Goal: Task Accomplishment & Management: Use online tool/utility

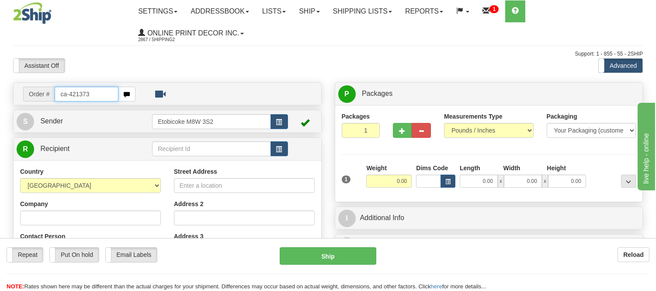
type input "ca-421373"
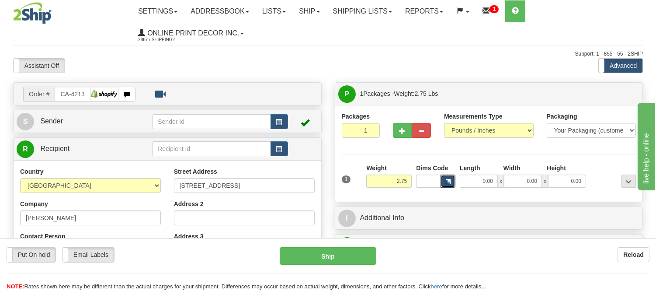
click at [449, 186] on button "button" at bounding box center [448, 180] width 15 height 13
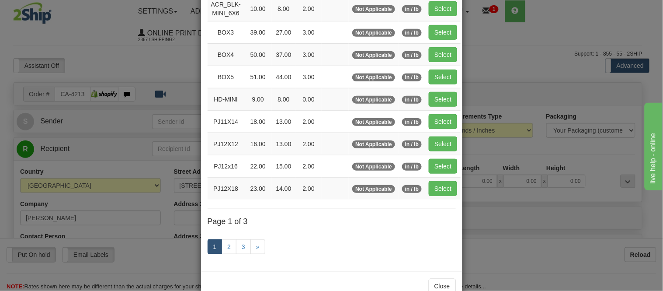
scroll to position [147, 0]
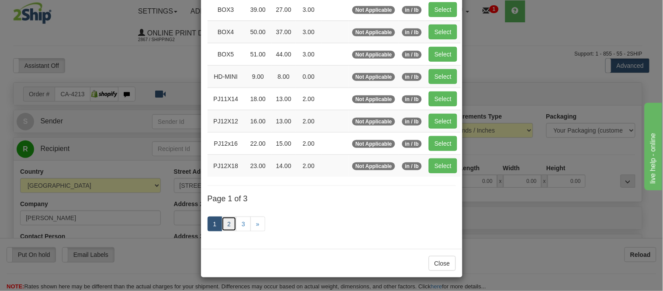
click at [228, 224] on link "2" at bounding box center [229, 223] width 15 height 15
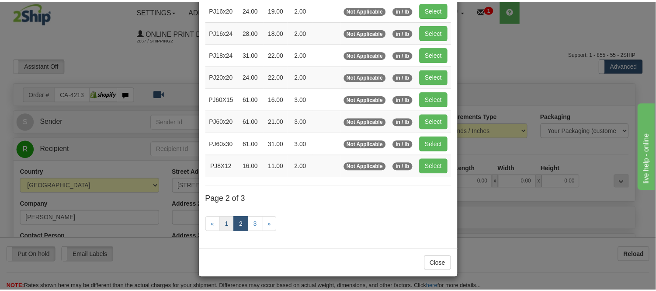
scroll to position [142, 0]
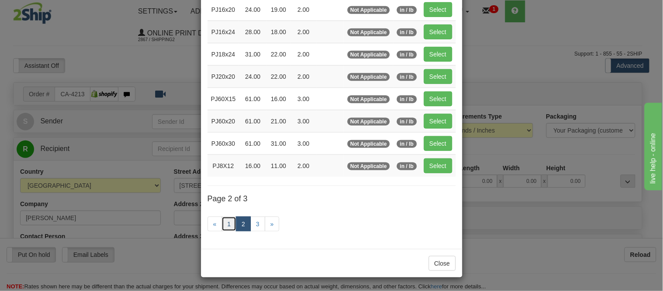
click at [227, 221] on link "1" at bounding box center [229, 223] width 15 height 15
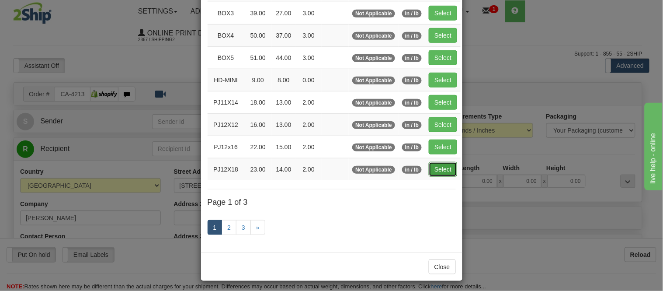
click at [444, 167] on button "Select" at bounding box center [443, 169] width 28 height 15
type input "PJ12X18"
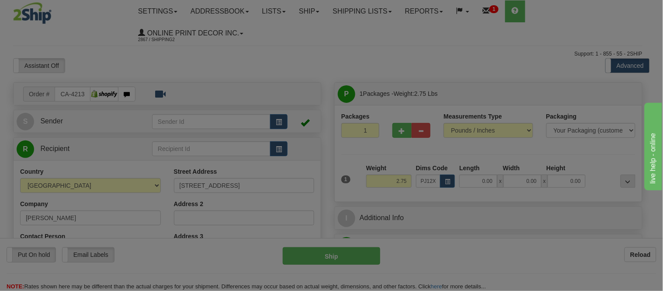
type input "23.00"
type input "14.00"
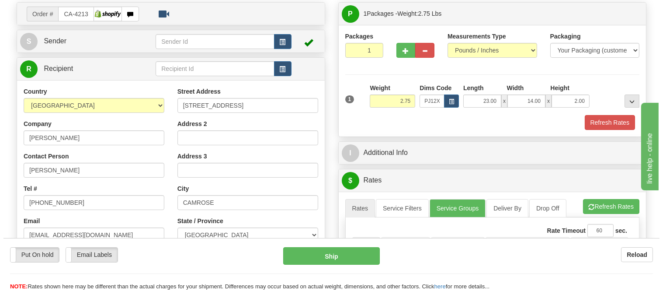
scroll to position [97, 0]
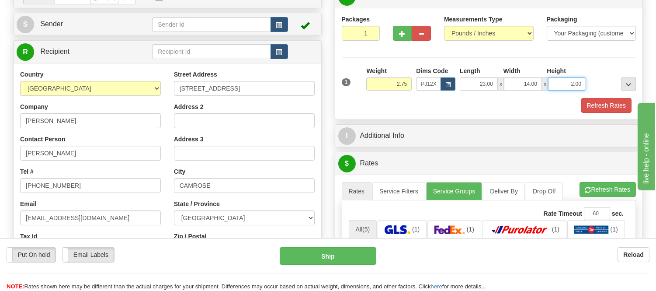
drag, startPoint x: 576, startPoint y: 87, endPoint x: 537, endPoint y: 91, distance: 40.0
click at [537, 91] on div "23.00 x 14.00 x 2.00" at bounding box center [523, 83] width 126 height 13
click button "Delete" at bounding box center [0, 0] width 0 height 0
type input "4.00"
drag, startPoint x: 409, startPoint y: 88, endPoint x: 367, endPoint y: 96, distance: 42.8
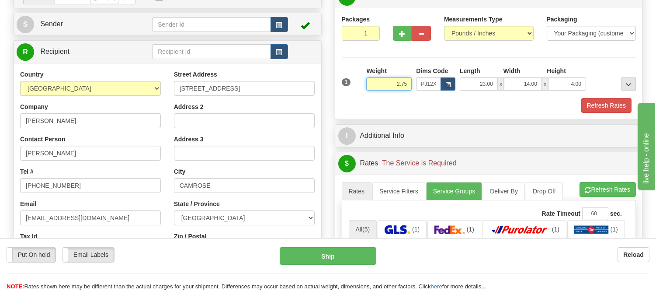
click at [367, 96] on div "Weight 2.75" at bounding box center [389, 81] width 50 height 31
type input "3.75"
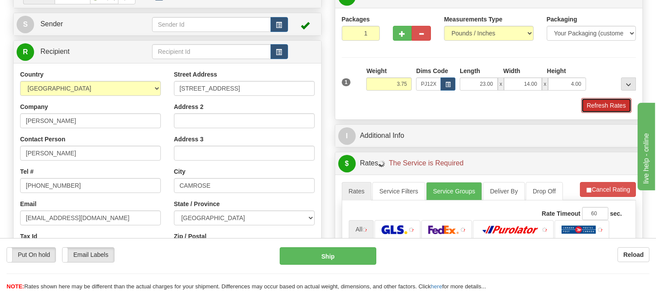
click at [603, 106] on button "Refresh Rates" at bounding box center [607, 105] width 50 height 15
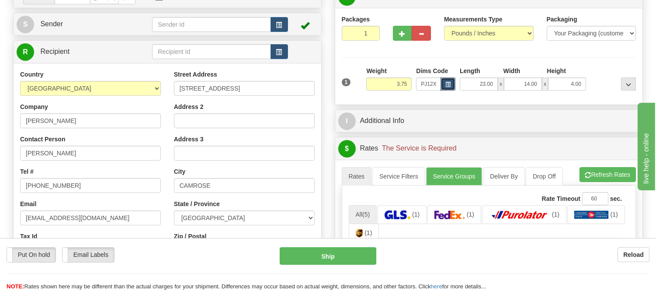
click at [447, 84] on span "button" at bounding box center [448, 84] width 5 height 5
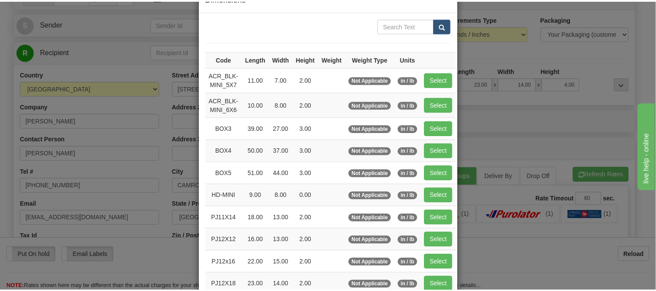
scroll to position [146, 0]
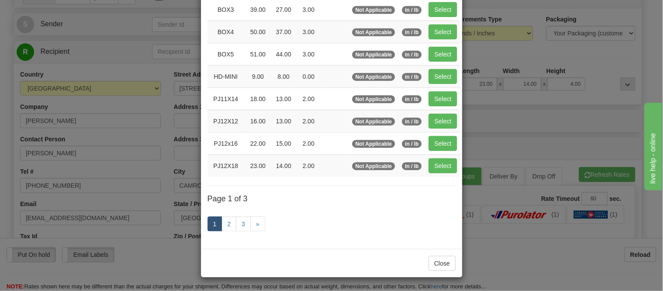
click at [497, 124] on div "× Dimensions Code Length Width Height Weight Weight Type Units ACR_BLK-MINI_5X7…" at bounding box center [331, 145] width 663 height 291
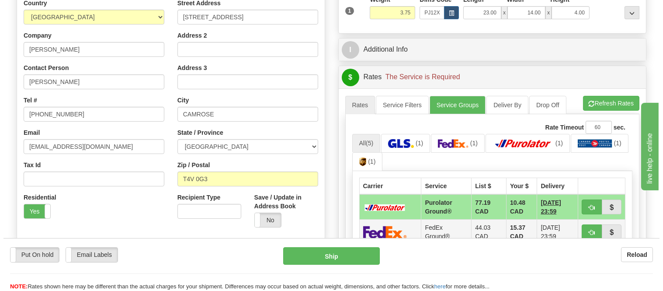
scroll to position [243, 0]
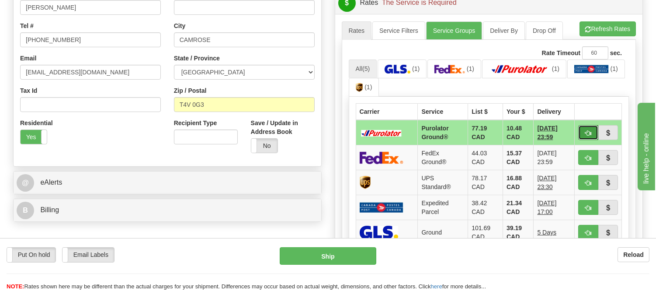
click at [592, 132] on button "button" at bounding box center [589, 132] width 20 height 15
type input "260"
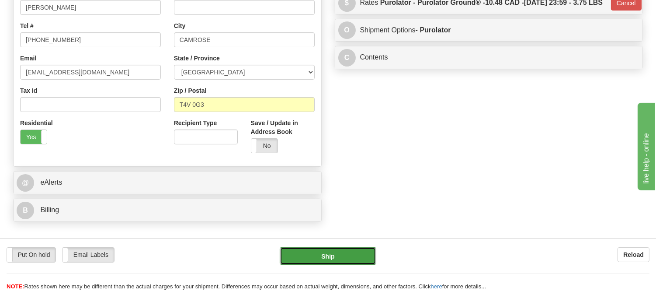
click at [339, 251] on button "Ship" at bounding box center [328, 255] width 96 height 17
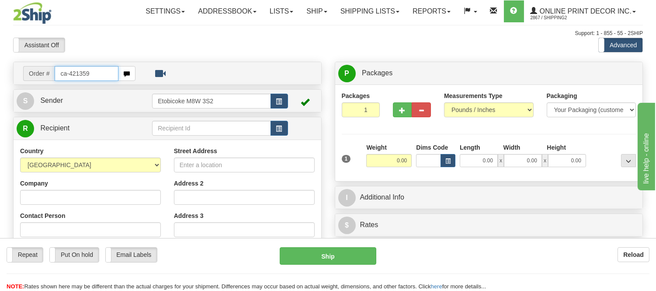
type input "ca-421359"
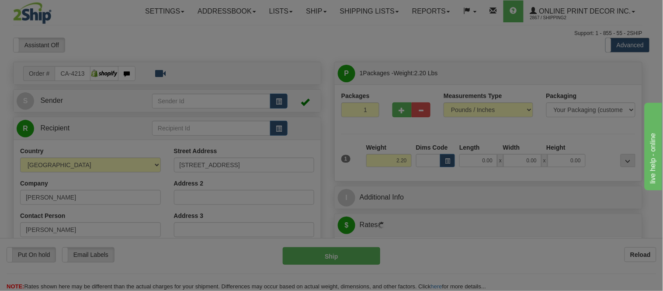
type input "WELLAND"
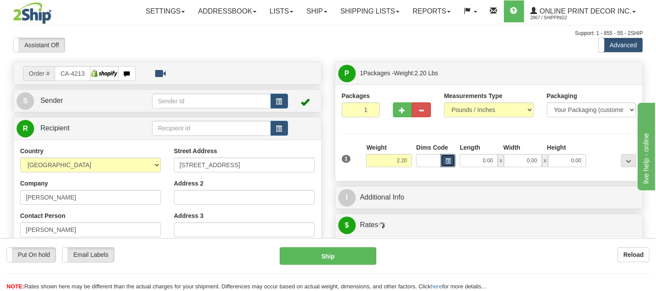
click at [447, 160] on span "button" at bounding box center [448, 161] width 5 height 5
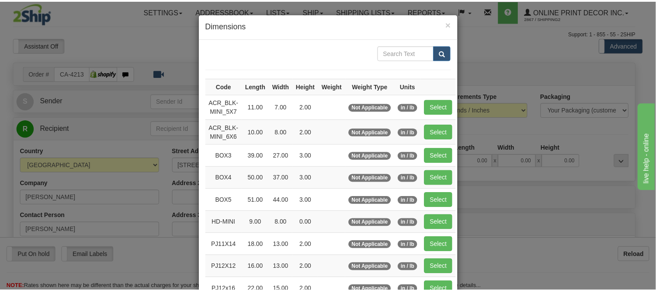
scroll to position [97, 0]
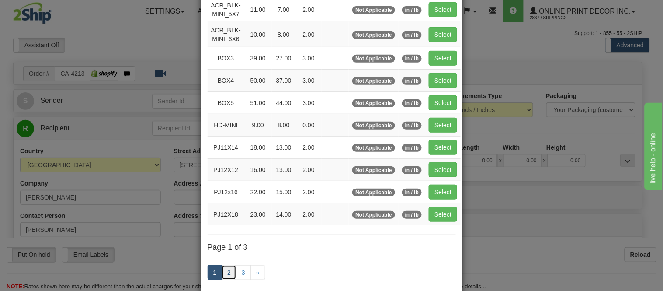
click at [227, 275] on link "2" at bounding box center [229, 272] width 15 height 15
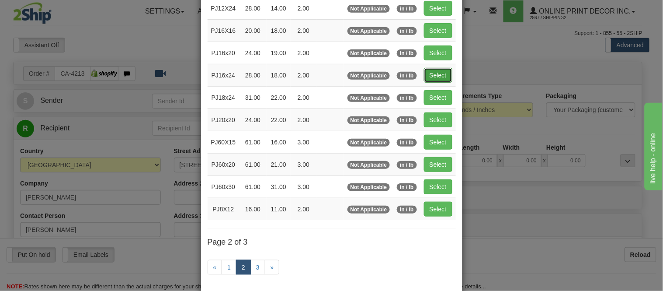
click at [438, 69] on button "Select" at bounding box center [438, 75] width 28 height 15
type input "PJ16x24"
type input "28.00"
type input "18.00"
type input "2.00"
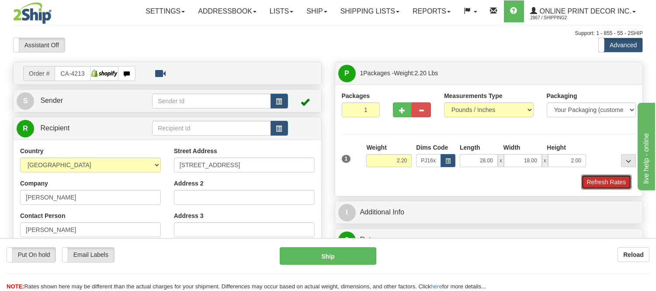
drag, startPoint x: 615, startPoint y: 187, endPoint x: 29, endPoint y: 10, distance: 612.1
click at [615, 187] on button "Refresh Rates" at bounding box center [607, 181] width 50 height 15
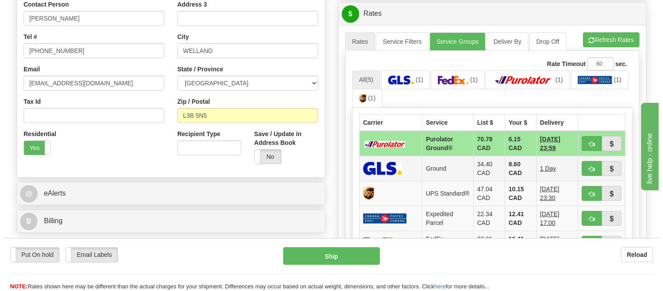
scroll to position [265, 0]
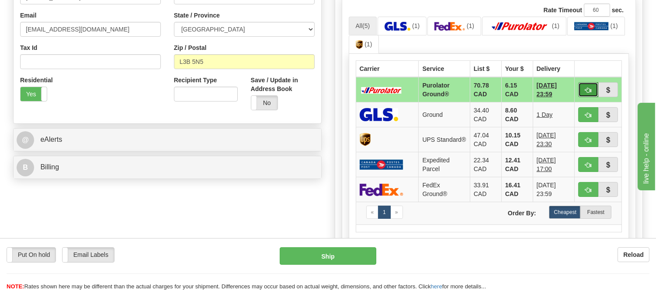
click at [579, 86] on button "button" at bounding box center [589, 89] width 20 height 15
type input "260"
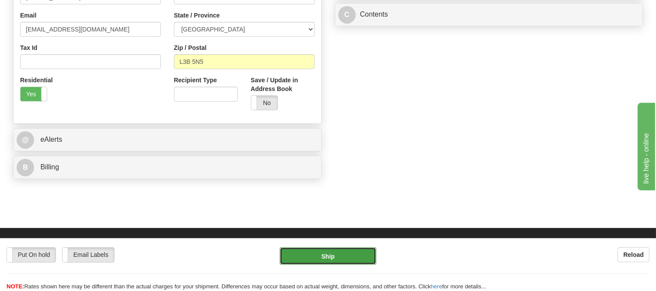
click at [333, 255] on button "Ship" at bounding box center [328, 255] width 96 height 17
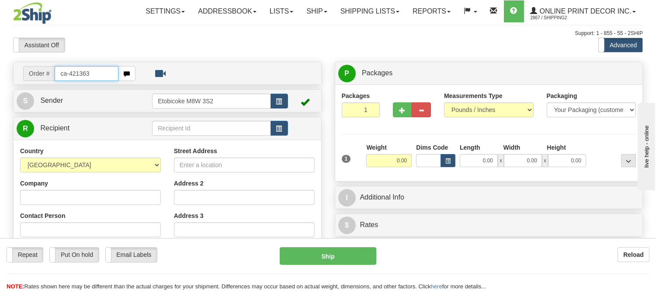
type input "ca-421363"
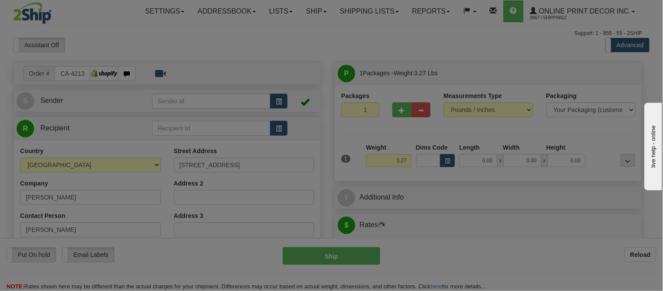
type input "REGINA"
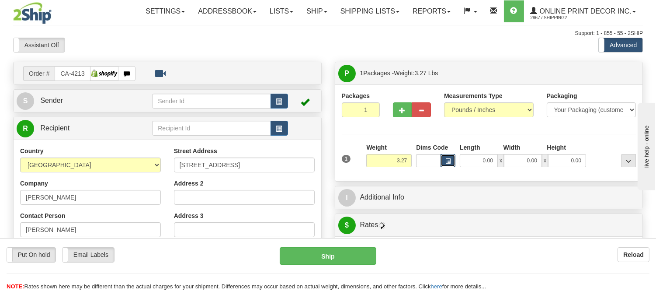
click at [444, 163] on button "button" at bounding box center [448, 160] width 15 height 13
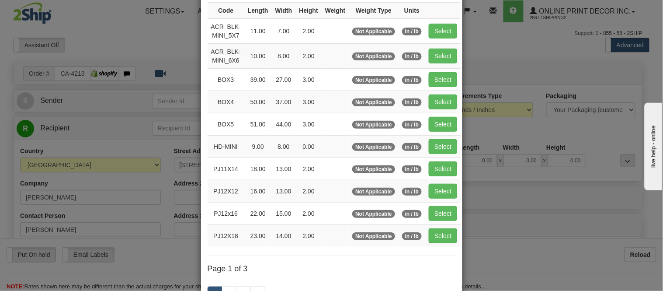
scroll to position [146, 0]
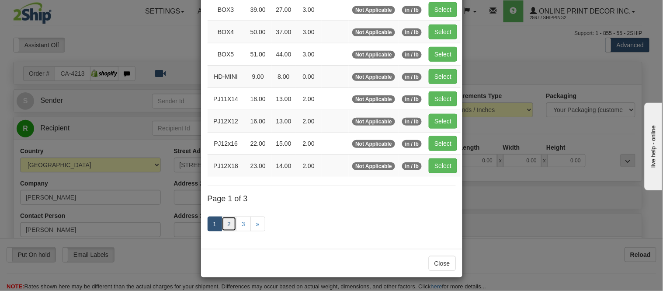
click at [226, 225] on link "2" at bounding box center [229, 223] width 15 height 15
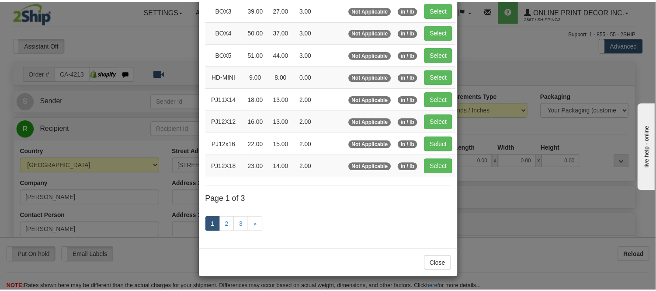
scroll to position [142, 0]
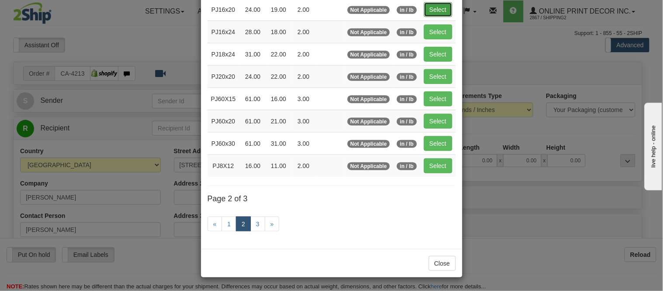
click at [437, 11] on button "Select" at bounding box center [438, 9] width 28 height 15
type input "PJ16x20"
type input "24.00"
type input "19.00"
type input "2.00"
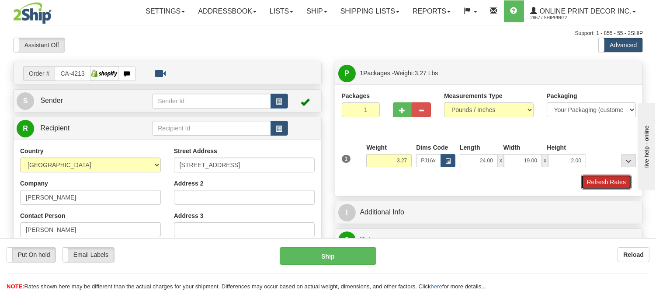
click at [607, 184] on button "Refresh Rates" at bounding box center [607, 181] width 50 height 15
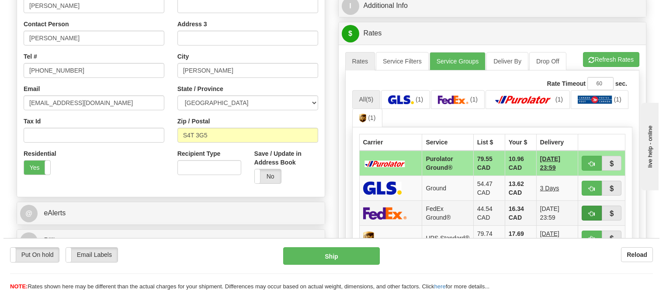
scroll to position [243, 0]
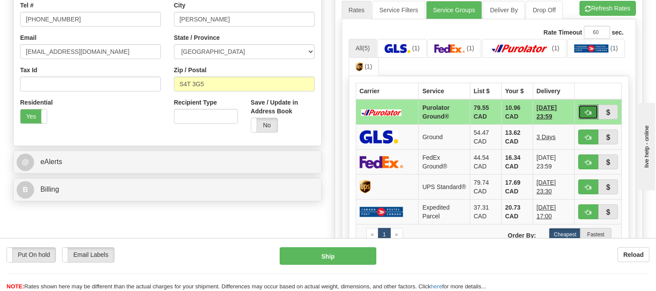
click at [593, 106] on button "button" at bounding box center [589, 112] width 20 height 15
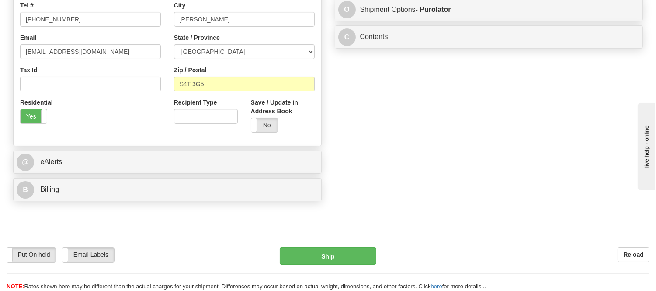
type input "260"
click at [298, 251] on button "Ship" at bounding box center [328, 255] width 96 height 17
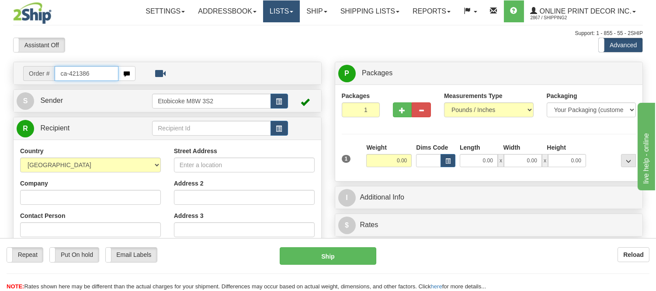
type input "ca-421386"
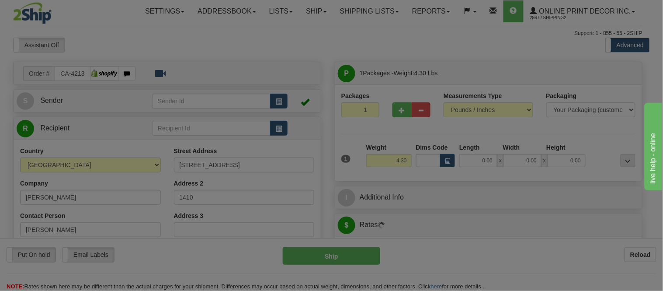
type input "LONDON"
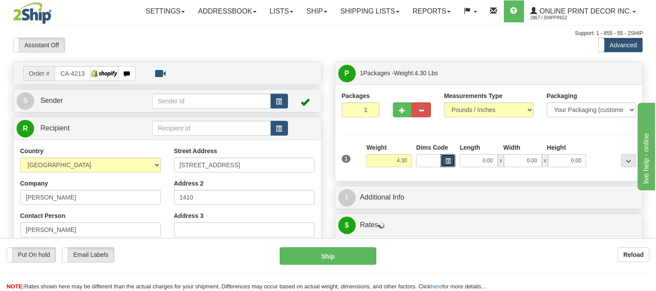
click at [449, 159] on span "button" at bounding box center [448, 161] width 5 height 5
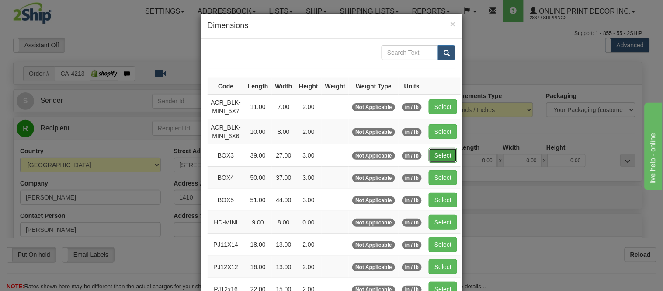
click at [439, 152] on button "Select" at bounding box center [443, 155] width 28 height 15
type input "BOX3"
type input "39.00"
type input "27.00"
type input "3.00"
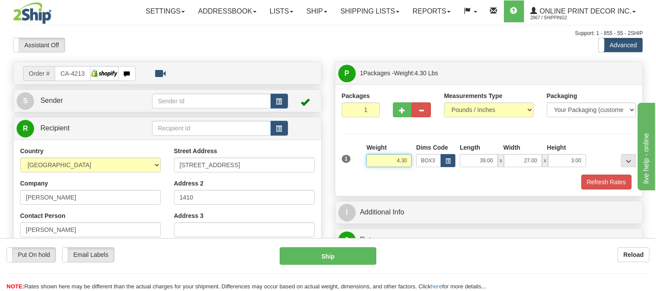
drag, startPoint x: 408, startPoint y: 162, endPoint x: 329, endPoint y: 172, distance: 80.2
type input "7.98"
click at [401, 108] on span "button" at bounding box center [403, 111] width 6 height 6
radio input "true"
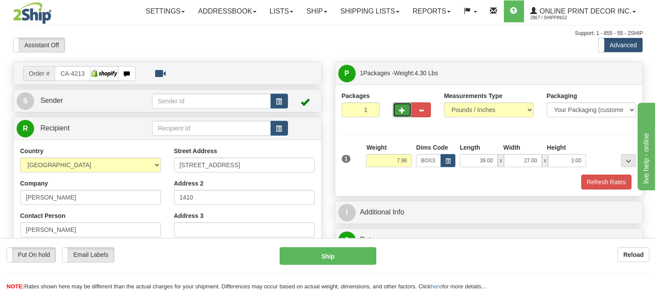
type input "2"
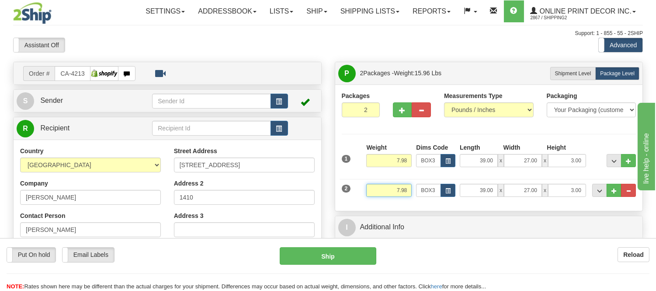
drag, startPoint x: 408, startPoint y: 191, endPoint x: 373, endPoint y: 186, distance: 34.4
click at [373, 186] on input "7.98" at bounding box center [388, 190] width 45 height 13
type input "0.98"
click at [451, 194] on button "button" at bounding box center [448, 190] width 15 height 13
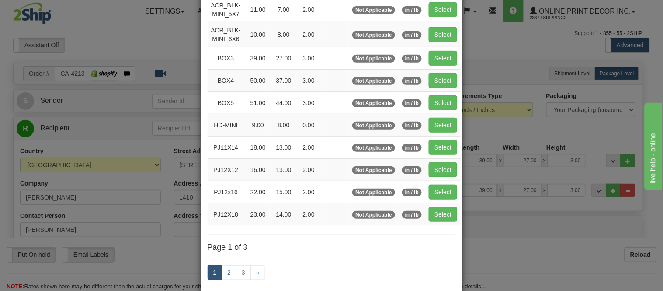
scroll to position [146, 0]
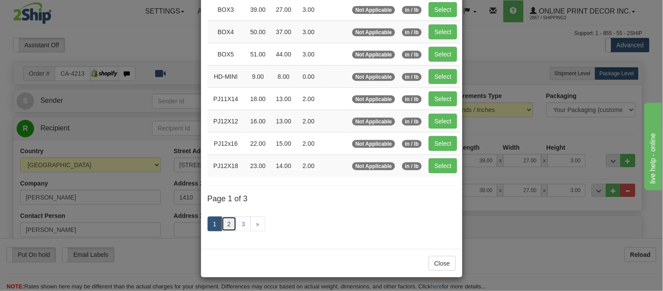
click at [222, 222] on link "2" at bounding box center [229, 223] width 15 height 15
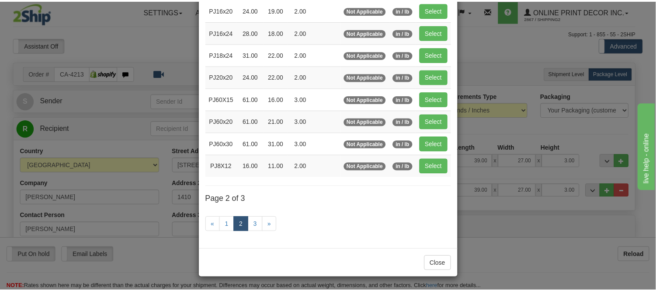
scroll to position [142, 0]
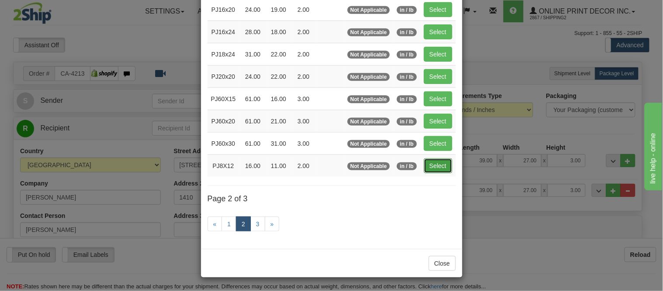
click at [429, 169] on button "Select" at bounding box center [438, 165] width 28 height 15
type input "PJ8X12"
type input "16.00"
type input "11.00"
type input "2.00"
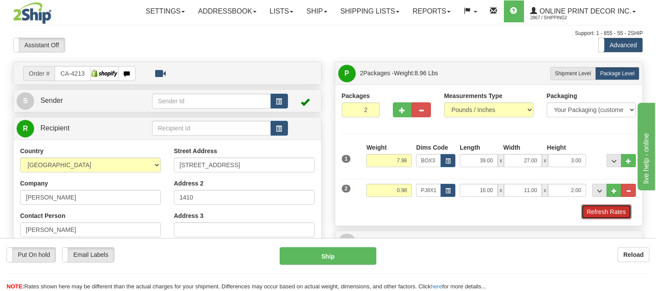
click at [595, 211] on button "Refresh Rates" at bounding box center [607, 211] width 50 height 15
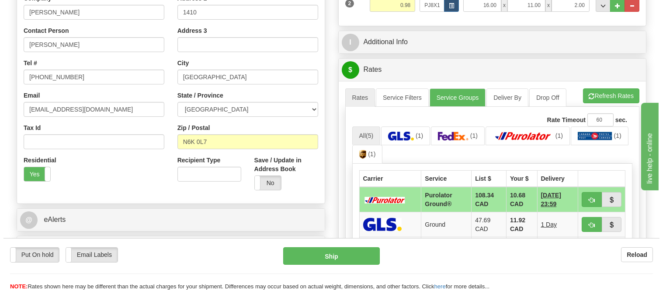
scroll to position [194, 0]
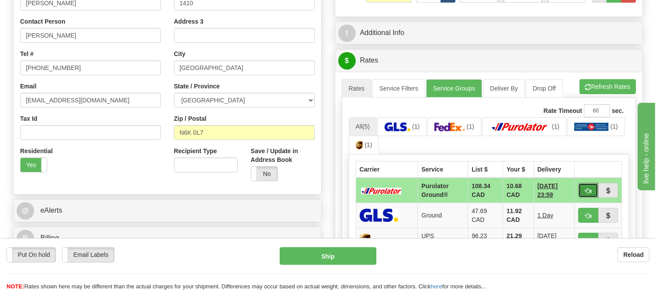
click at [586, 188] on span "button" at bounding box center [589, 191] width 6 height 6
type input "260"
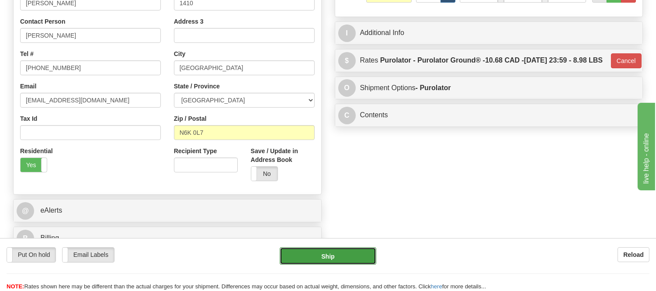
click at [359, 255] on button "Ship" at bounding box center [328, 255] width 96 height 17
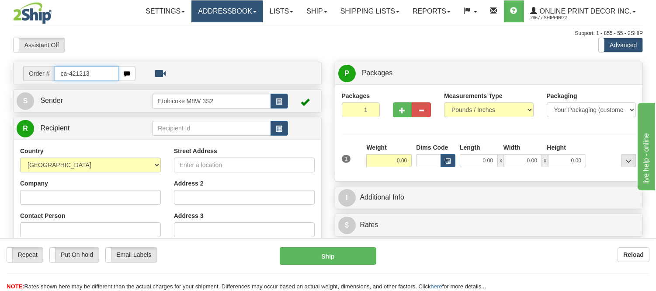
type input "ca-421213"
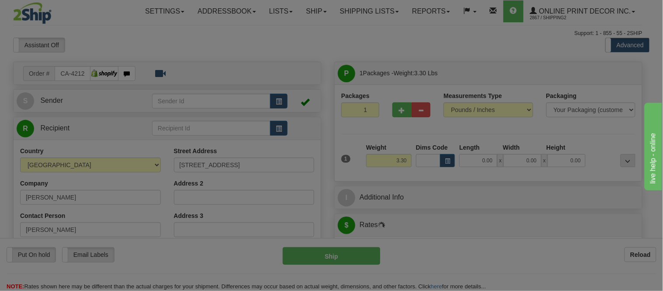
type input "WINNIPEG"
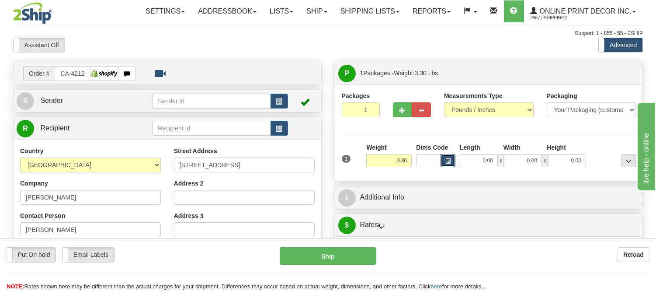
click at [448, 163] on span "button" at bounding box center [448, 161] width 5 height 5
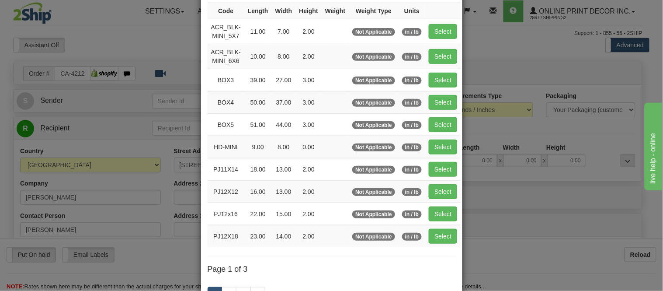
scroll to position [146, 0]
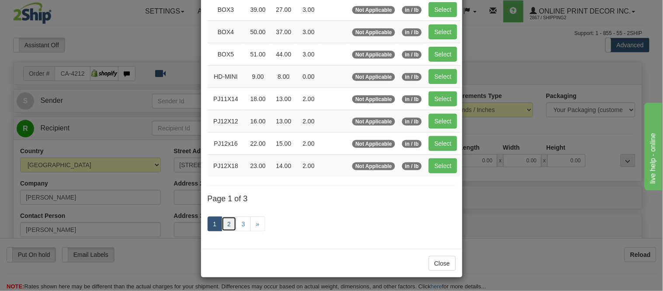
click at [223, 223] on link "2" at bounding box center [229, 223] width 15 height 15
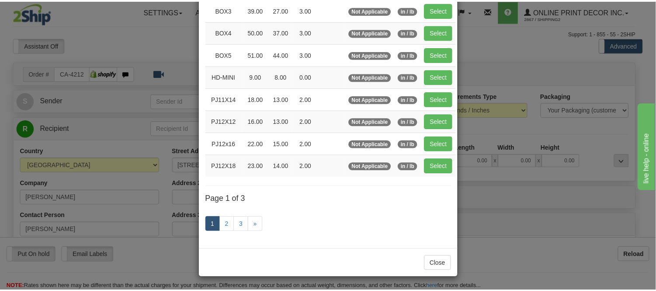
scroll to position [142, 0]
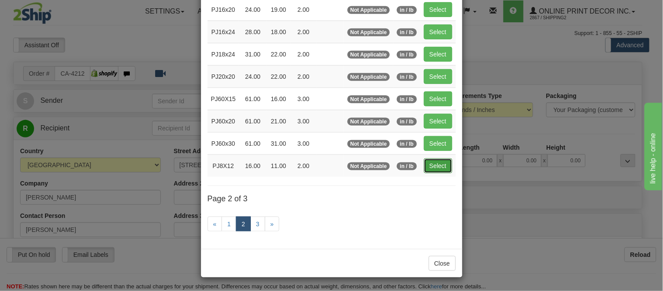
click at [433, 168] on button "Select" at bounding box center [438, 165] width 28 height 15
type input "PJ8X12"
type input "16.00"
type input "11.00"
type input "2.00"
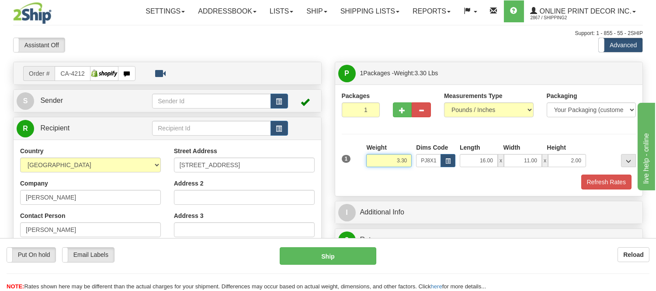
drag, startPoint x: 409, startPoint y: 160, endPoint x: 356, endPoint y: 165, distance: 52.7
click at [356, 165] on div "1 Weight 3.30 Dims Code x x" at bounding box center [489, 158] width 299 height 31
click button "Delete" at bounding box center [0, 0] width 0 height 0
type input "4.00"
click at [609, 176] on button "Refresh Rates" at bounding box center [607, 181] width 50 height 15
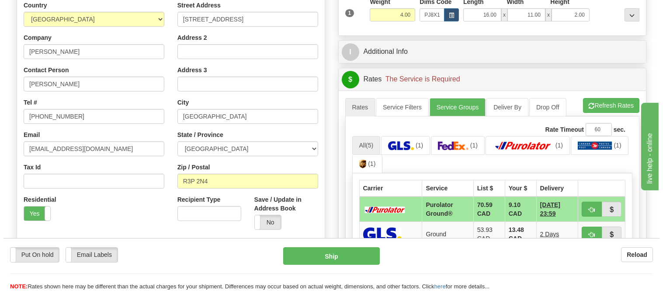
scroll to position [194, 0]
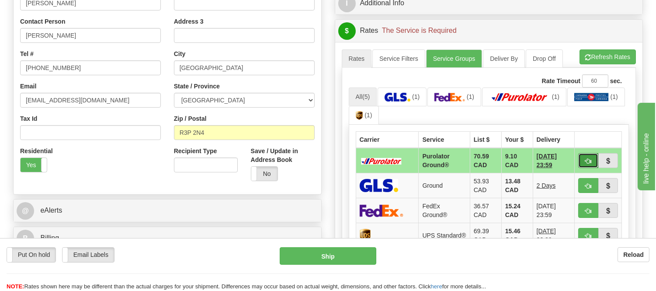
click at [589, 159] on span "button" at bounding box center [589, 161] width 6 height 6
type input "260"
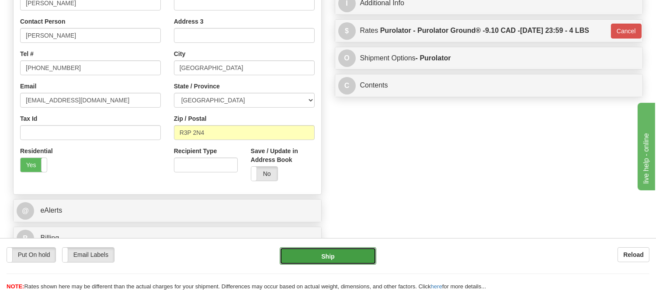
click at [301, 255] on button "Ship" at bounding box center [328, 255] width 96 height 17
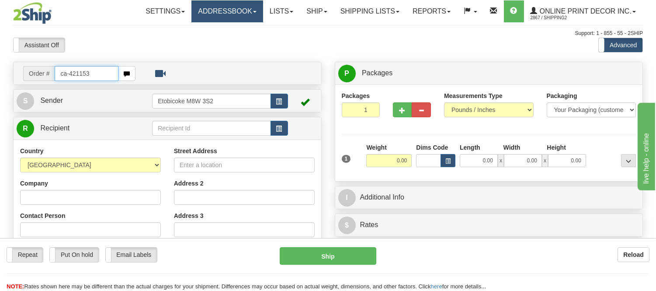
type input "ca-421153"
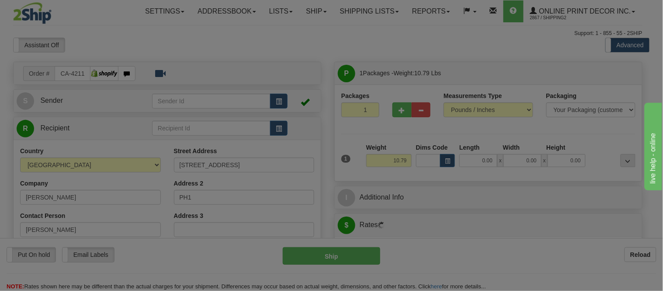
type input "[GEOGRAPHIC_DATA]"
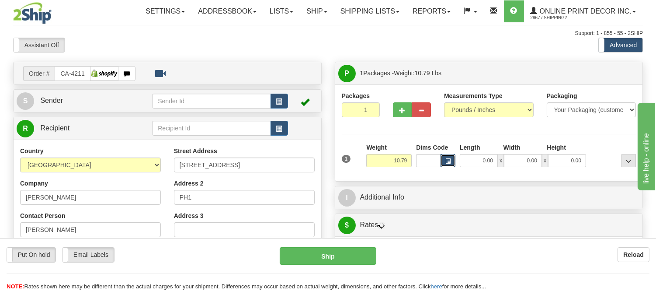
click at [446, 166] on button "button" at bounding box center [448, 160] width 15 height 13
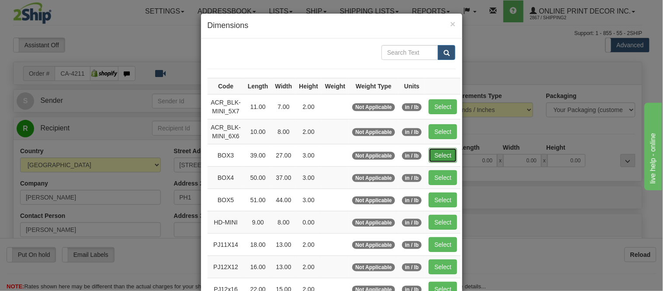
click at [436, 162] on button "Select" at bounding box center [443, 155] width 28 height 15
type input "BOX3"
type input "39.00"
type input "27.00"
type input "3.00"
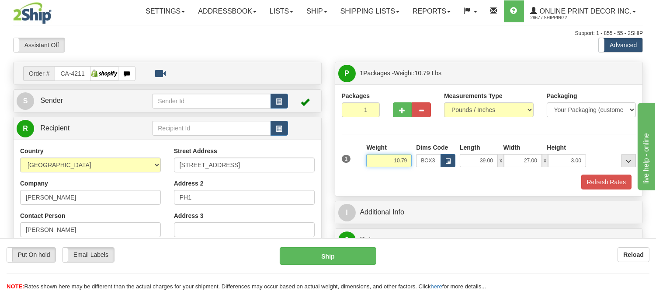
drag, startPoint x: 406, startPoint y: 160, endPoint x: 355, endPoint y: 160, distance: 51.2
click at [355, 160] on div "1 Weight 10.79 Dims Code x x" at bounding box center [489, 158] width 299 height 31
type input "11.98"
click at [402, 111] on span "button" at bounding box center [403, 111] width 6 height 6
radio input "true"
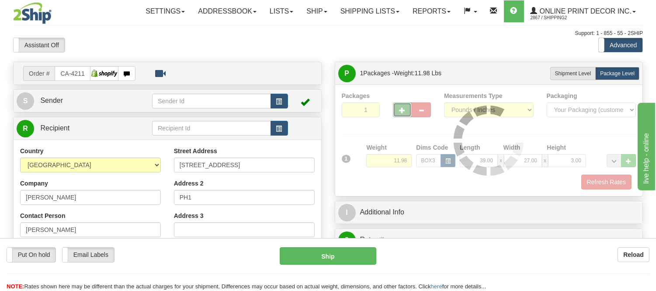
type input "2"
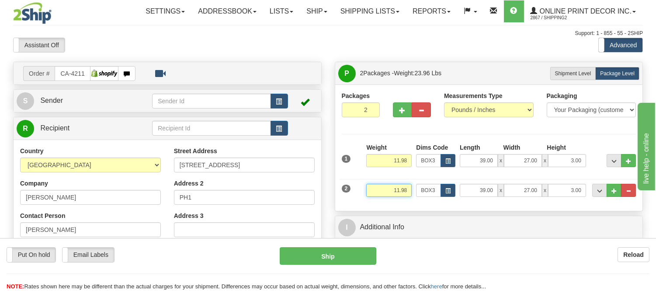
drag, startPoint x: 408, startPoint y: 192, endPoint x: 318, endPoint y: 191, distance: 89.2
click at [318, 62] on div "Order # CA-421153 S" at bounding box center [328, 62] width 643 height 0
type input "9.98"
click at [401, 114] on button "button" at bounding box center [402, 109] width 19 height 15
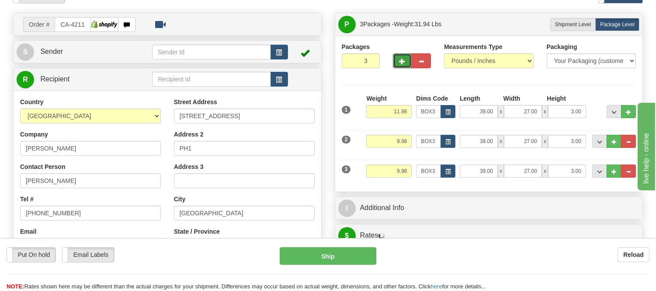
scroll to position [146, 0]
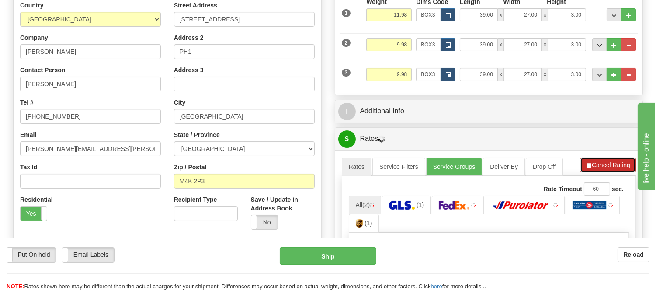
click at [609, 163] on button "Cancel Rating" at bounding box center [608, 164] width 56 height 15
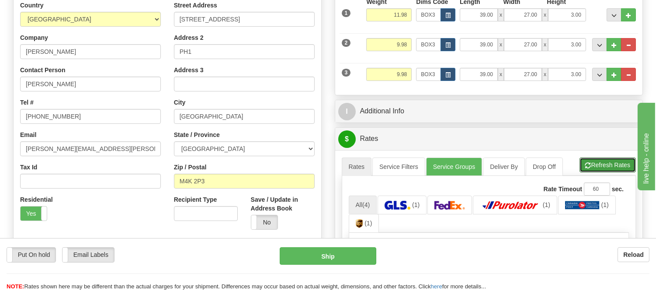
click at [609, 163] on button "Refresh Rates" at bounding box center [608, 164] width 56 height 15
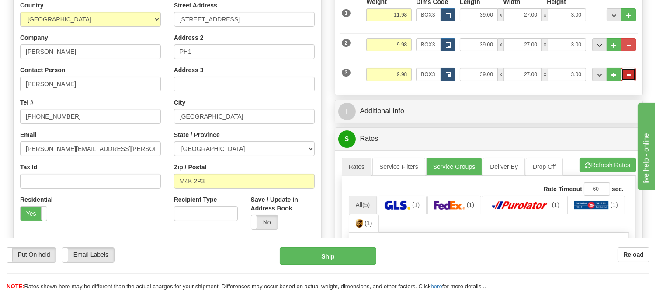
click at [629, 76] on span "..." at bounding box center [628, 75] width 5 height 5
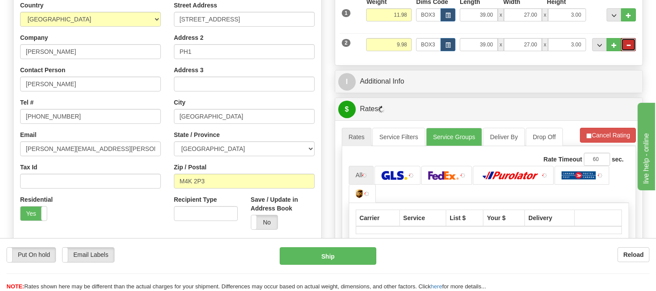
click at [630, 46] on span "..." at bounding box center [628, 45] width 5 height 5
type input "1"
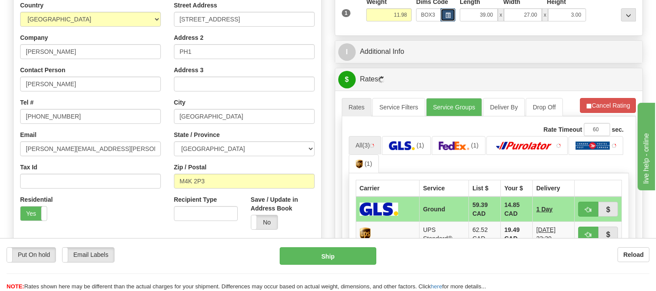
click at [443, 11] on button "button" at bounding box center [448, 14] width 15 height 13
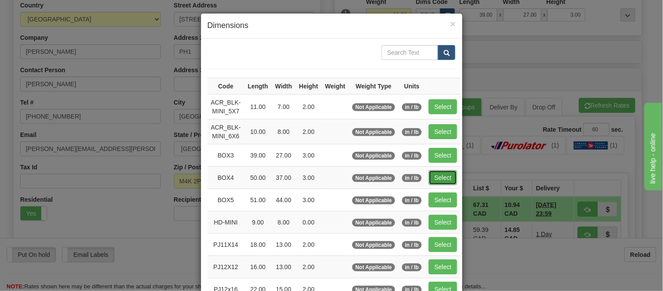
click at [442, 180] on button "Select" at bounding box center [443, 177] width 28 height 15
type input "BOX4"
type input "50.00"
type input "37.00"
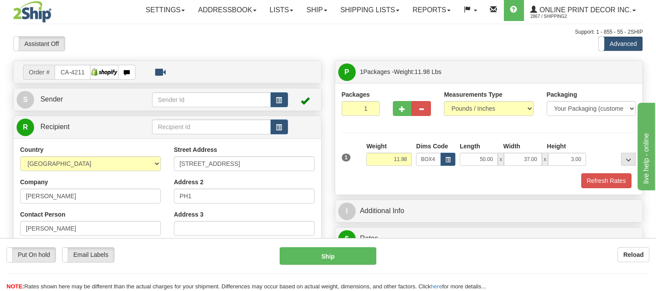
scroll to position [0, 0]
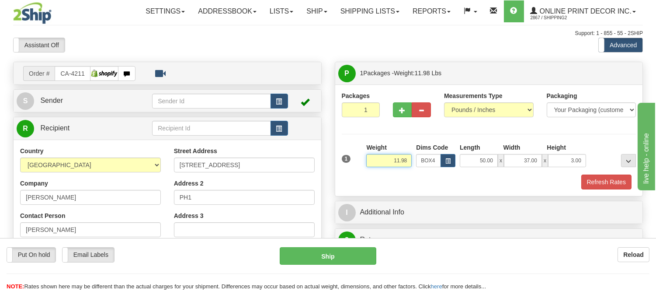
drag, startPoint x: 407, startPoint y: 160, endPoint x: 372, endPoint y: 167, distance: 36.2
click at [372, 167] on input "11.98" at bounding box center [388, 160] width 45 height 13
click at [397, 113] on button "button" at bounding box center [402, 109] width 19 height 15
radio input "true"
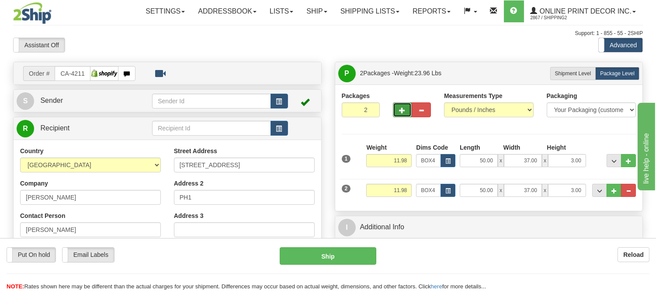
click at [402, 103] on button "button" at bounding box center [402, 109] width 19 height 15
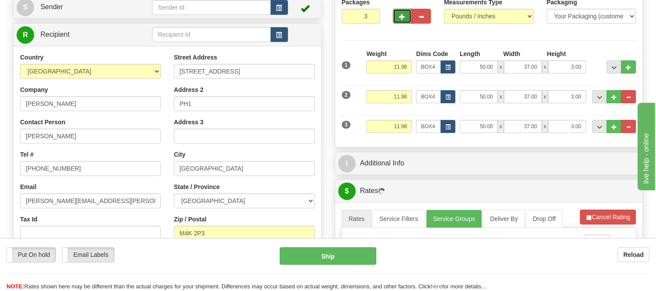
scroll to position [97, 0]
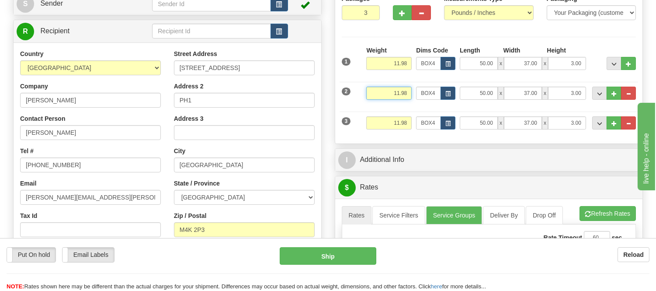
drag, startPoint x: 408, startPoint y: 93, endPoint x: 382, endPoint y: 103, distance: 28.1
click at [382, 103] on div "Weight 11.98" at bounding box center [389, 97] width 50 height 20
click at [415, 143] on div "Packages 3 3 Measurements Type" at bounding box center [489, 65] width 308 height 156
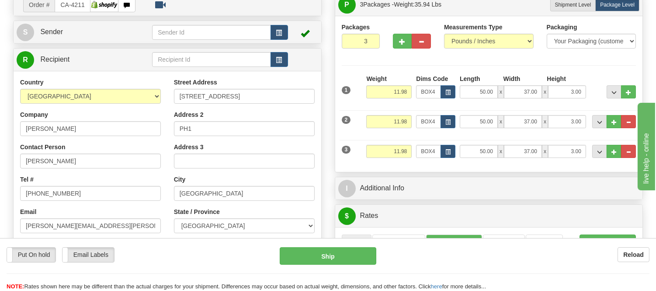
scroll to position [49, 0]
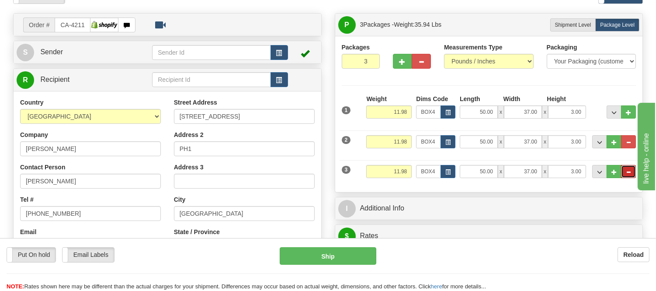
click at [632, 168] on button "..." at bounding box center [628, 171] width 15 height 13
type input "2"
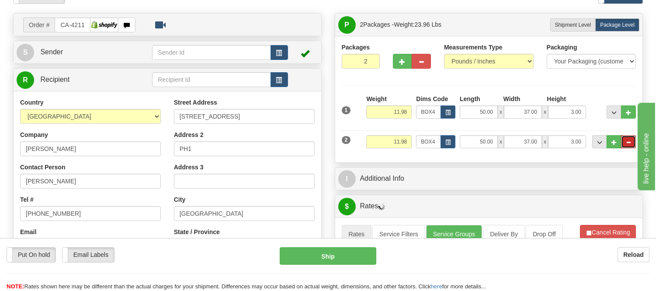
click at [624, 146] on button "..." at bounding box center [628, 141] width 15 height 13
radio input "true"
type input "1"
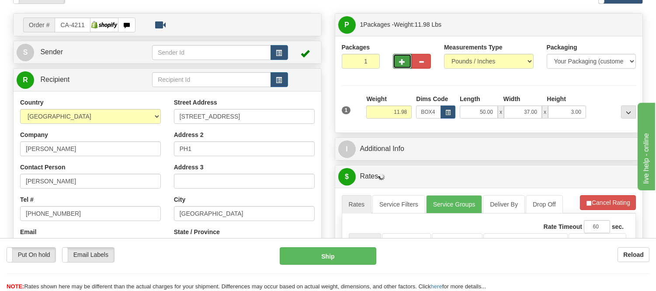
click at [399, 62] on button "button" at bounding box center [402, 61] width 19 height 15
radio input "true"
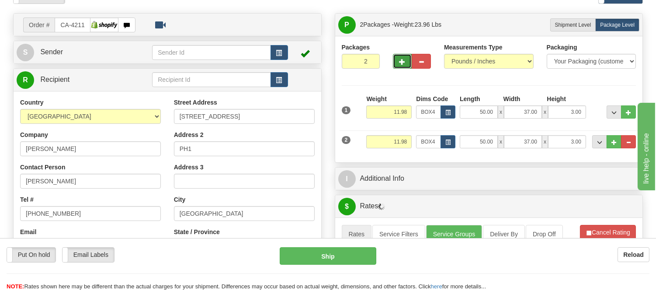
click at [398, 66] on button "button" at bounding box center [402, 61] width 19 height 15
type input "3"
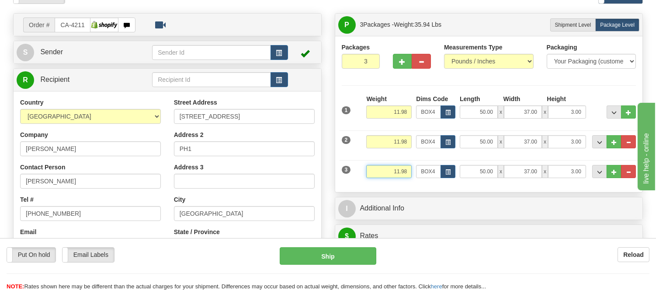
drag, startPoint x: 409, startPoint y: 175, endPoint x: 347, endPoint y: 177, distance: 62.1
click at [347, 177] on div "3 Weight 11.98 Dims Code BOX4 Length Width x" at bounding box center [489, 170] width 299 height 29
type input "11.98"
click at [446, 171] on span "button" at bounding box center [448, 172] width 5 height 5
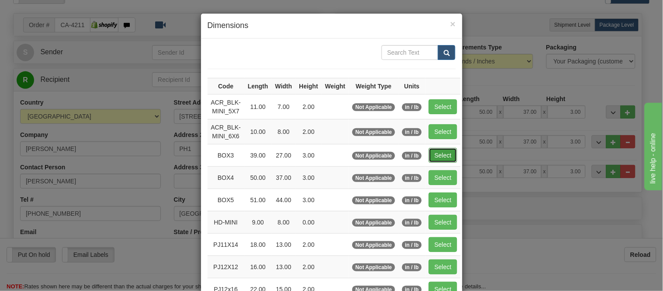
click at [433, 156] on button "Select" at bounding box center [443, 155] width 28 height 15
type input "BOX3"
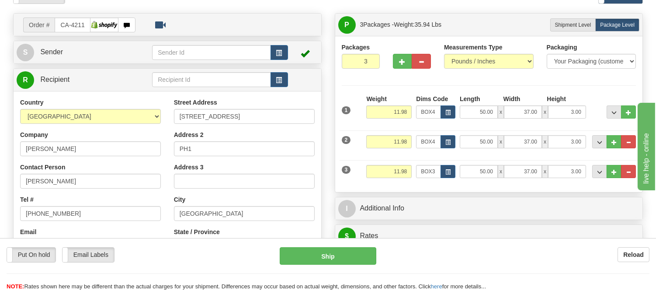
type input "39.00"
type input "27.00"
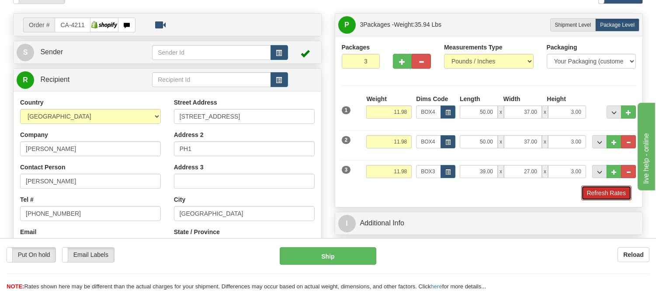
click at [607, 197] on button "Refresh Rates" at bounding box center [607, 192] width 50 height 15
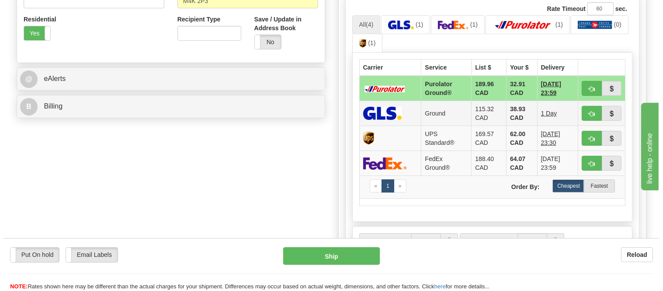
scroll to position [340, 0]
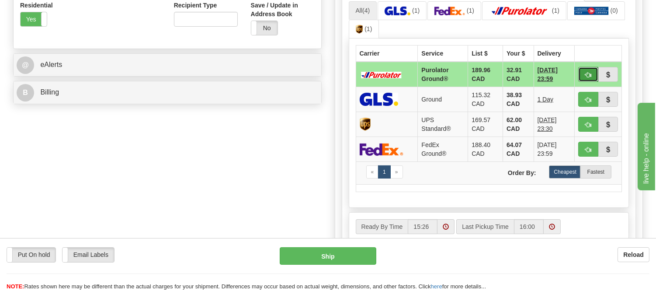
click at [582, 72] on button "button" at bounding box center [589, 74] width 20 height 15
type input "260"
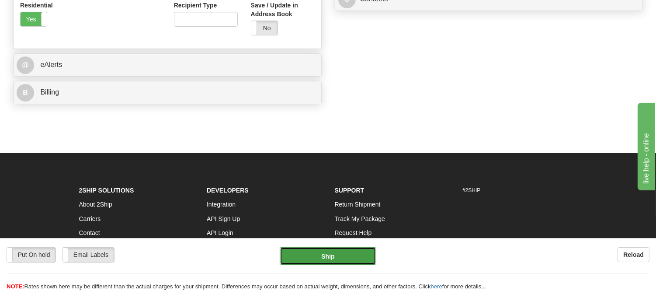
click at [331, 257] on button "Ship" at bounding box center [328, 255] width 96 height 17
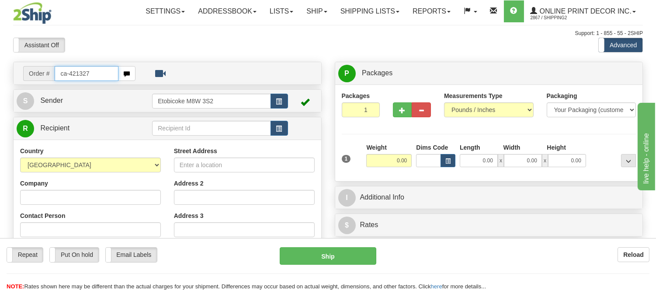
type input "ca-421327"
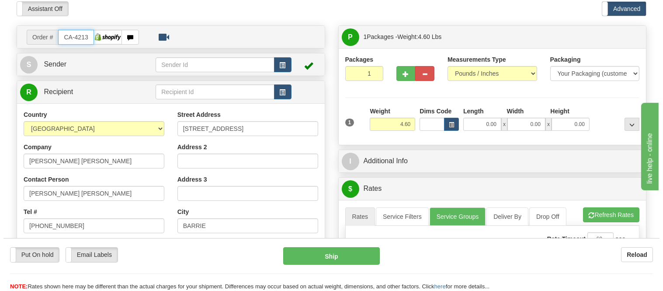
scroll to position [97, 0]
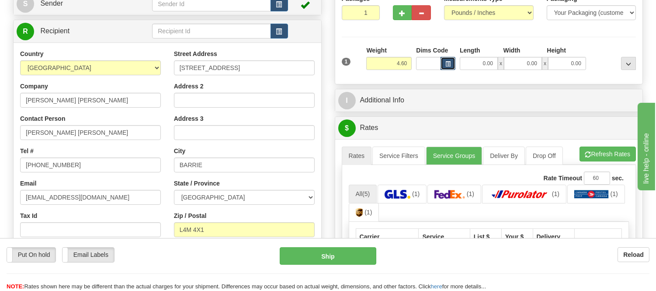
click at [450, 63] on span "button" at bounding box center [448, 64] width 5 height 5
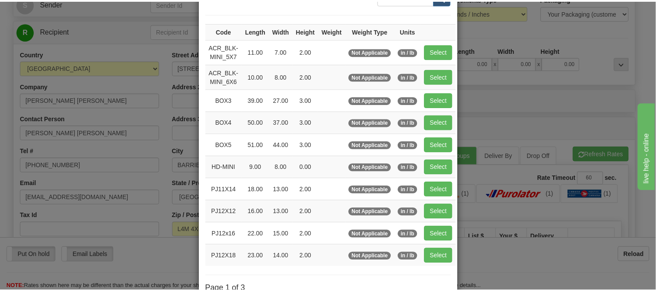
scroll to position [146, 0]
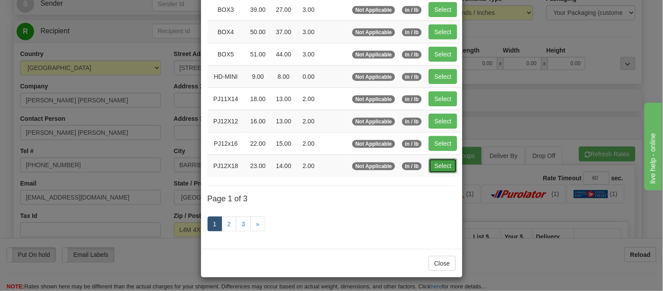
click at [429, 164] on button "Select" at bounding box center [443, 165] width 28 height 15
type input "PJ12X18"
type input "23.00"
type input "14.00"
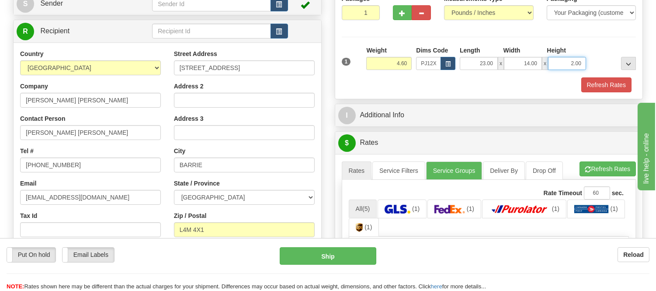
drag, startPoint x: 583, startPoint y: 62, endPoint x: 561, endPoint y: 71, distance: 24.1
click at [561, 71] on div "1 Weight 4.60 Dims Code x x" at bounding box center [489, 61] width 299 height 31
type input "5"
click button "Delete" at bounding box center [0, 0] width 0 height 0
type input "4.00"
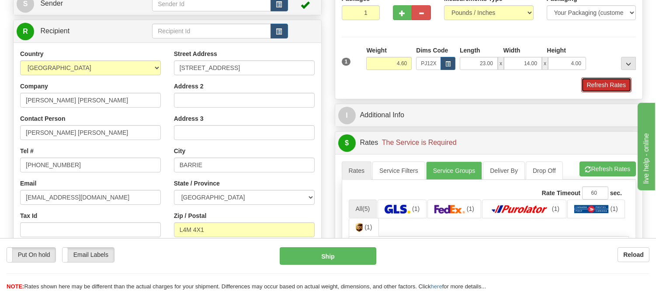
click at [620, 89] on button "Refresh Rates" at bounding box center [607, 84] width 50 height 15
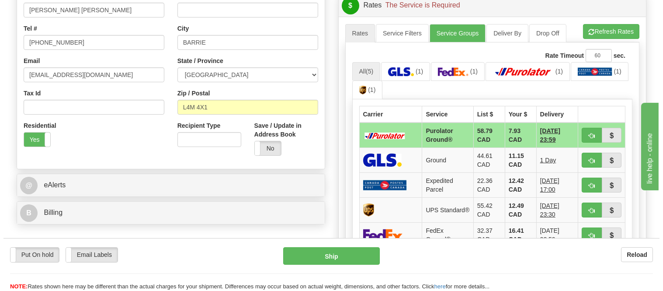
scroll to position [243, 0]
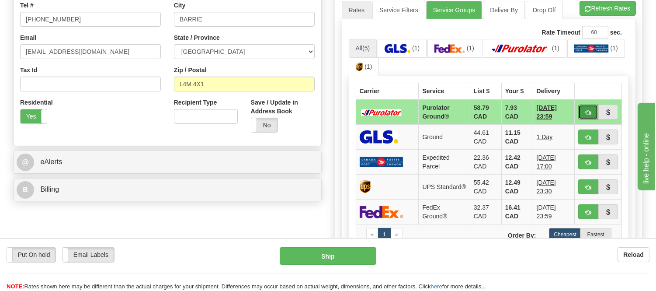
click at [586, 110] on span "button" at bounding box center [589, 113] width 6 height 6
type input "260"
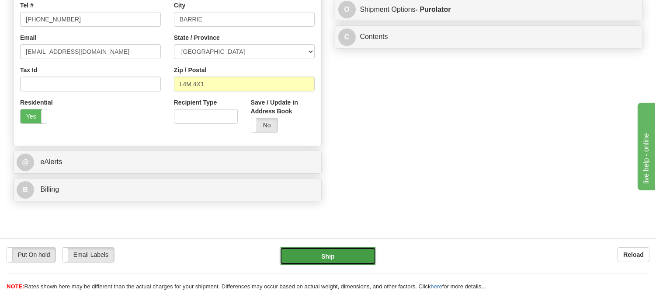
click at [330, 259] on button "Ship" at bounding box center [328, 255] width 96 height 17
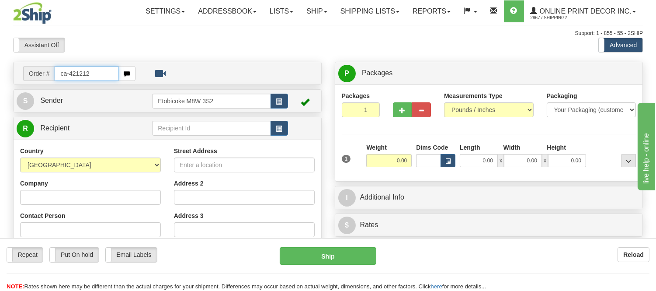
type input "ca-421212"
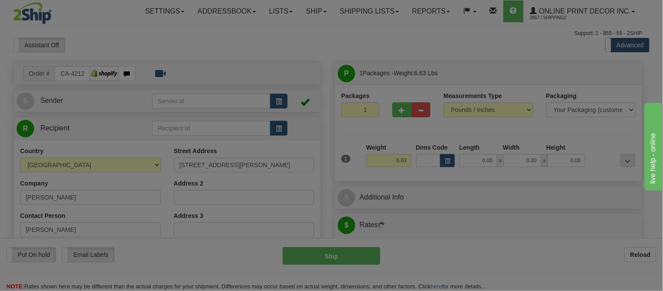
type input "GUELPH"
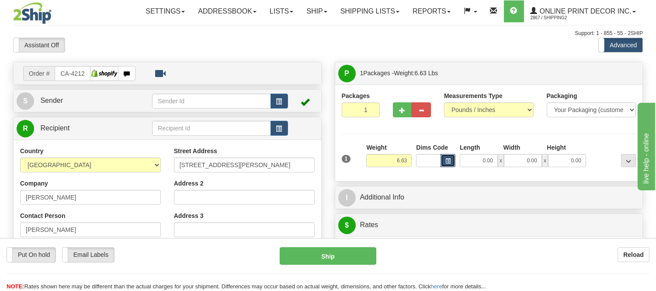
click at [450, 160] on span "button" at bounding box center [448, 161] width 5 height 5
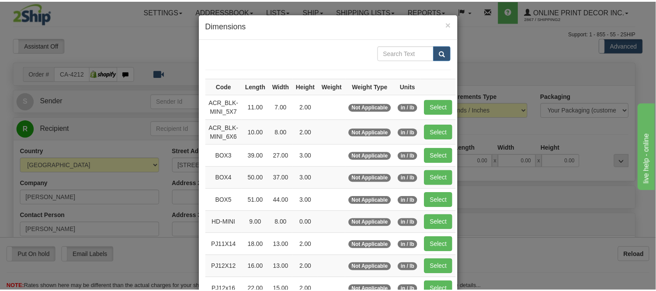
scroll to position [146, 0]
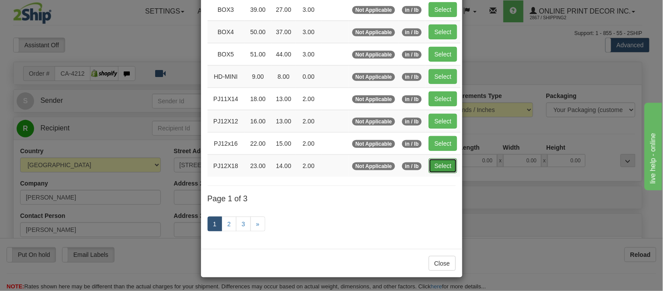
click at [444, 162] on button "Select" at bounding box center [443, 165] width 28 height 15
type input "PJ12X18"
type input "23.00"
type input "14.00"
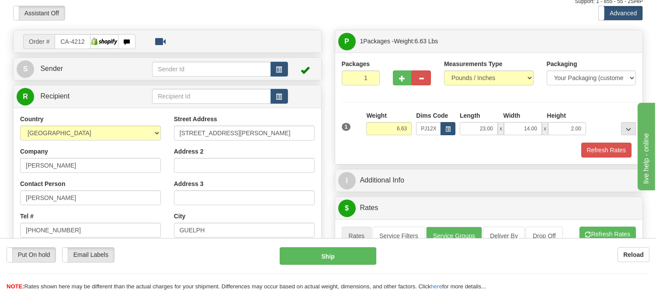
scroll to position [49, 0]
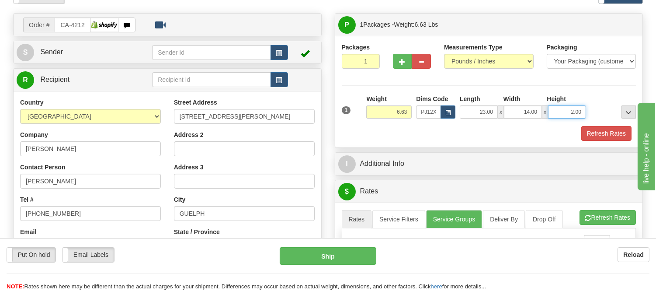
drag, startPoint x: 582, startPoint y: 111, endPoint x: 530, endPoint y: 119, distance: 52.6
click at [530, 119] on div "23.00 x 14.00 x 2.00" at bounding box center [523, 111] width 126 height 13
click button "Delete" at bounding box center [0, 0] width 0 height 0
type input "4.00"
click at [589, 127] on button "Refresh Rates" at bounding box center [607, 133] width 50 height 15
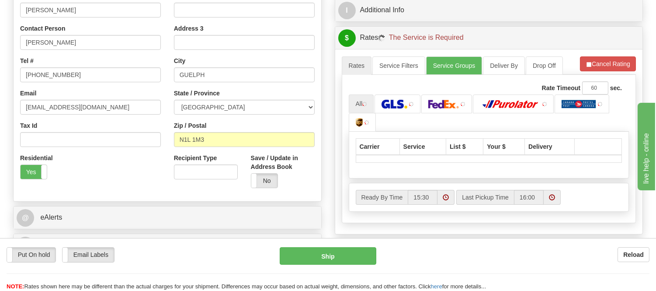
scroll to position [194, 0]
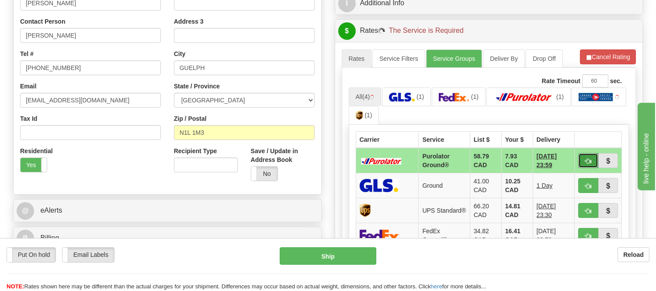
click at [588, 156] on button "button" at bounding box center [589, 160] width 20 height 15
click at [583, 108] on ul "All (4) (1) (1) (1) (1)" at bounding box center [489, 106] width 281 height 38
click at [587, 158] on span "button" at bounding box center [589, 161] width 6 height 6
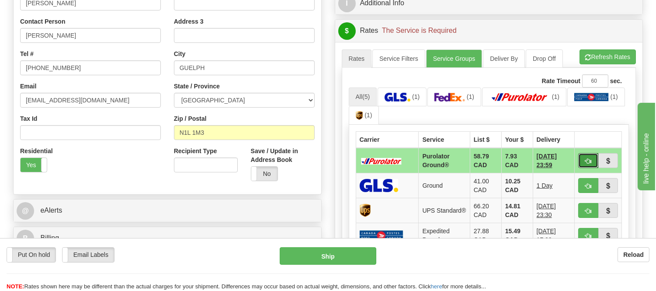
click at [587, 158] on span "button" at bounding box center [589, 161] width 6 height 6
type input "260"
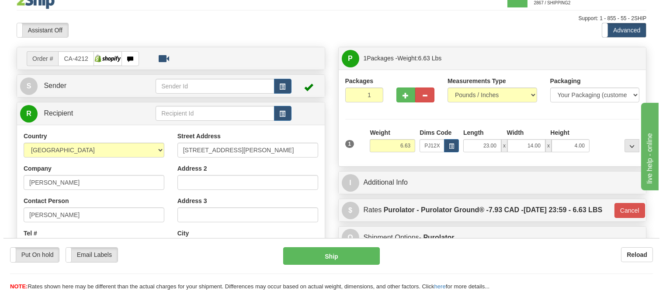
scroll to position [0, 0]
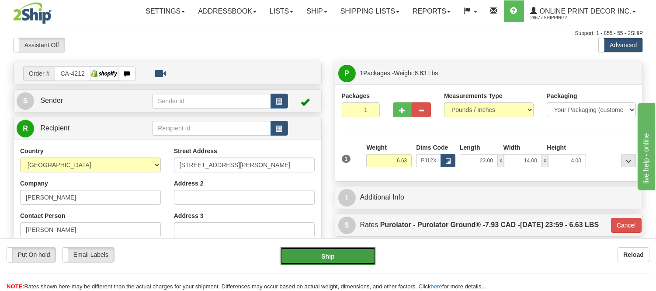
click at [359, 256] on button "Ship" at bounding box center [328, 255] width 96 height 17
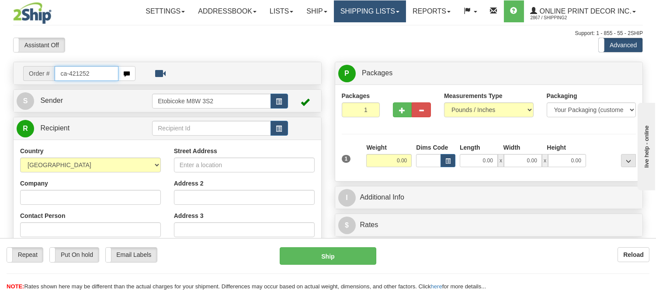
type input "ca-421252"
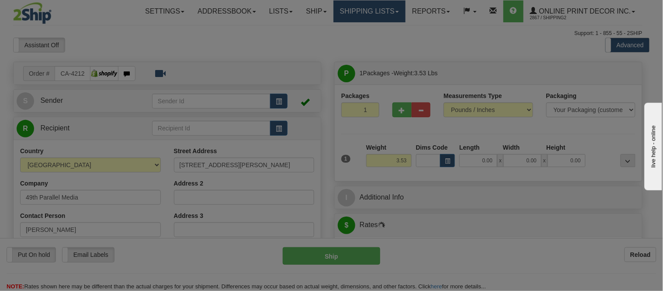
type input "COUNTY OF [GEOGRAPHIC_DATA] NO. 1"
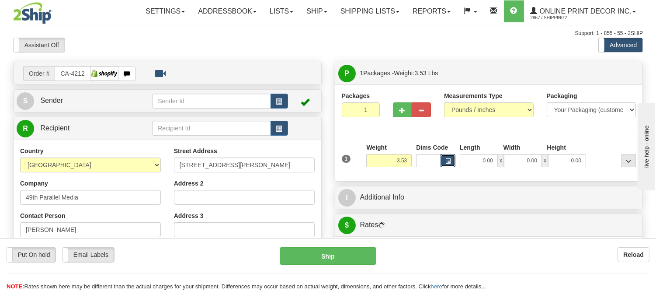
click at [449, 156] on button "button" at bounding box center [448, 160] width 15 height 13
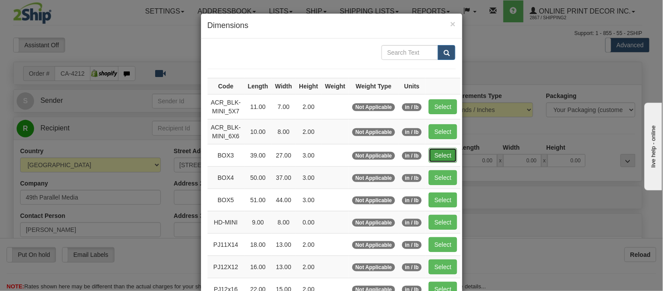
click at [441, 156] on button "Select" at bounding box center [443, 155] width 28 height 15
type input "BOX3"
type input "39.00"
type input "27.00"
type input "3.00"
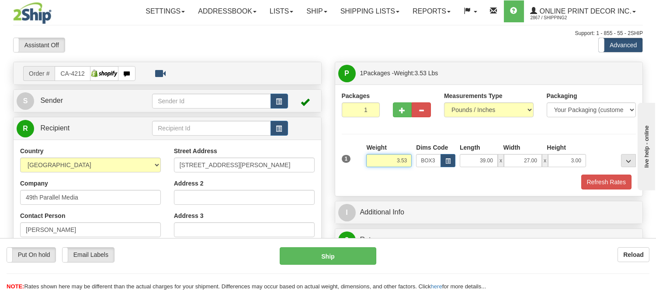
drag, startPoint x: 408, startPoint y: 160, endPoint x: 342, endPoint y: 165, distance: 66.6
click at [342, 165] on div "1 Weight 3.53 Dims Code BOX3" at bounding box center [489, 158] width 299 height 31
type input "11.98"
click at [614, 180] on button "Refresh Rates" at bounding box center [607, 181] width 50 height 15
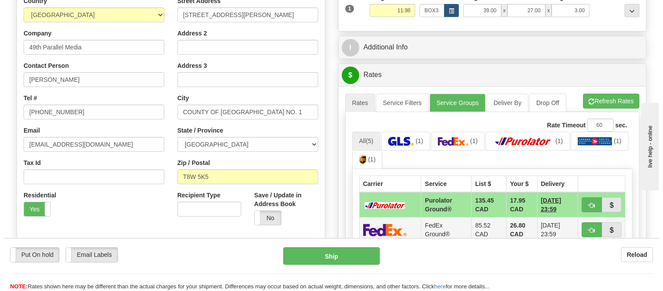
scroll to position [243, 0]
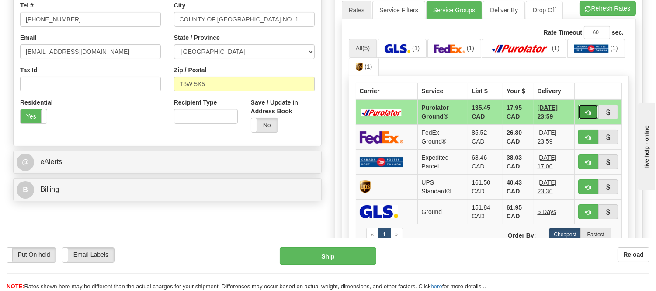
click at [586, 110] on span "button" at bounding box center [589, 113] width 6 height 6
type input "260"
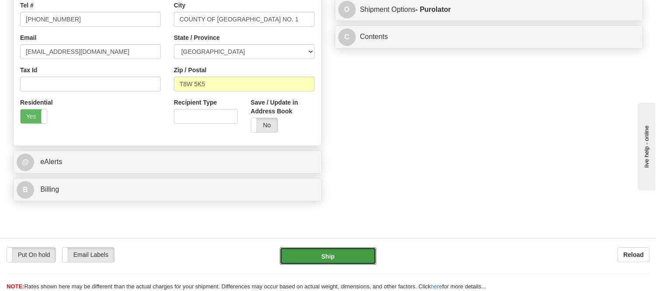
click at [340, 251] on button "Ship" at bounding box center [328, 255] width 96 height 17
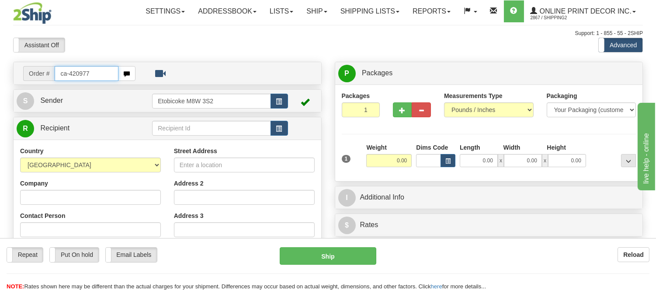
type input "ca-420977"
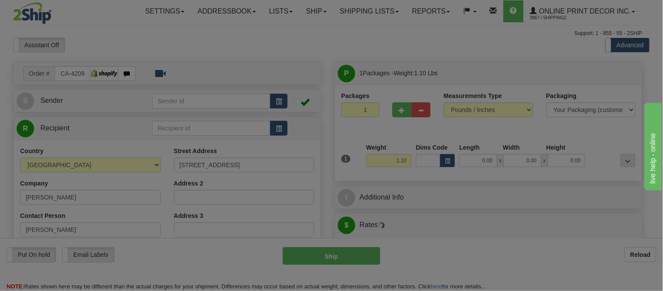
type input "GREEN VALLEY"
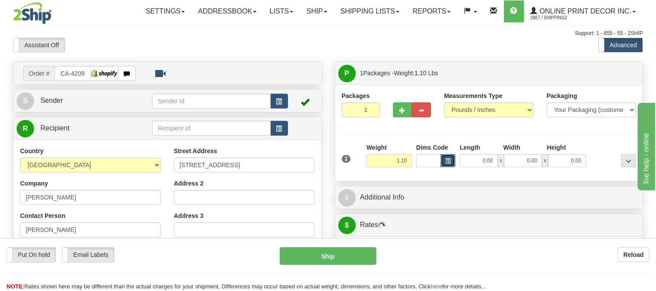
click at [451, 162] on button "button" at bounding box center [448, 160] width 15 height 13
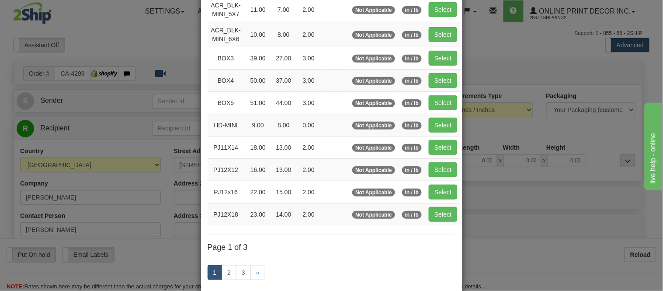
scroll to position [146, 0]
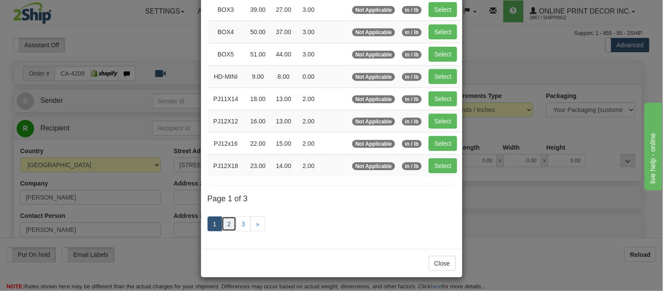
click at [226, 227] on link "2" at bounding box center [229, 223] width 15 height 15
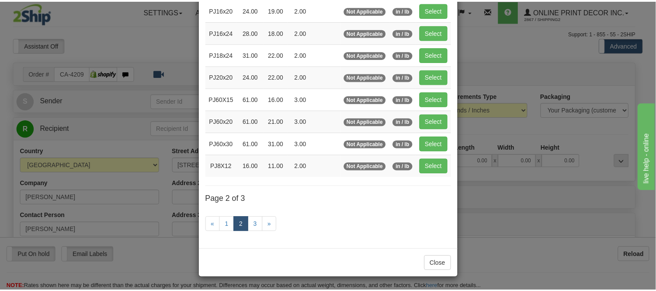
scroll to position [142, 0]
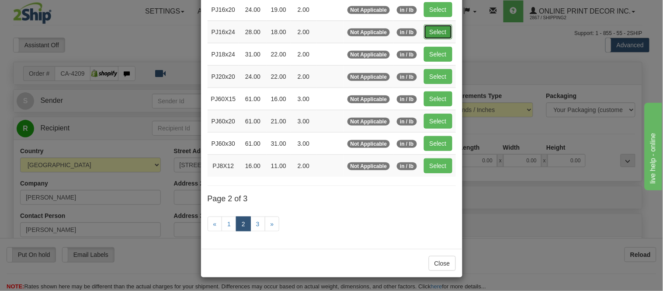
click at [433, 27] on button "Select" at bounding box center [438, 31] width 28 height 15
type input "PJ16x24"
type input "28.00"
type input "18.00"
type input "2.00"
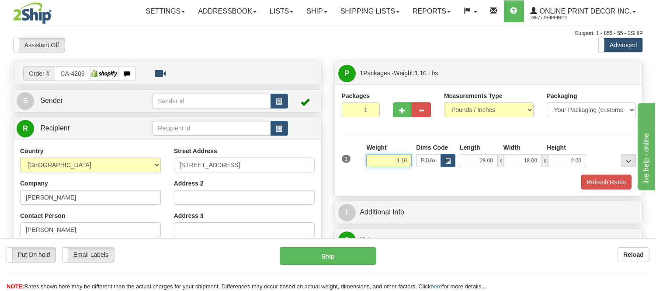
drag, startPoint x: 408, startPoint y: 161, endPoint x: 373, endPoint y: 154, distance: 35.2
click at [373, 154] on input "1.10" at bounding box center [388, 160] width 45 height 13
type input "4.98"
click at [621, 178] on button "Refresh Rates" at bounding box center [607, 181] width 50 height 15
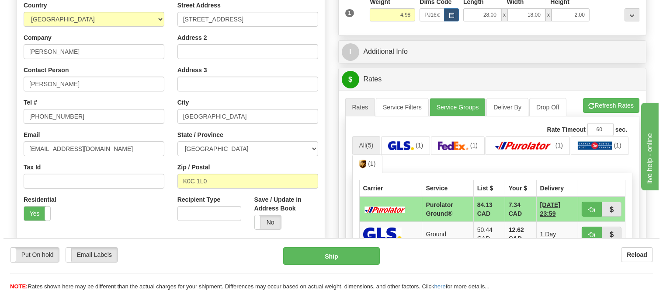
scroll to position [194, 0]
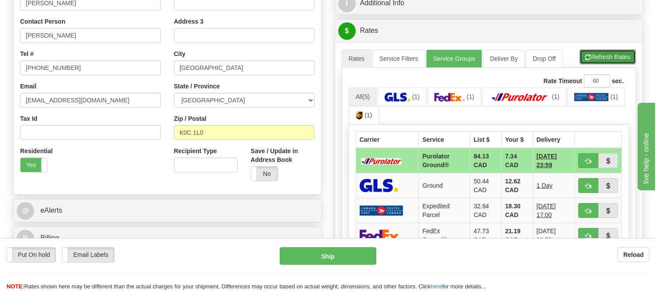
click at [630, 62] on button "Refresh Rates" at bounding box center [608, 56] width 56 height 15
click at [586, 167] on button "button" at bounding box center [589, 160] width 20 height 15
type input "260"
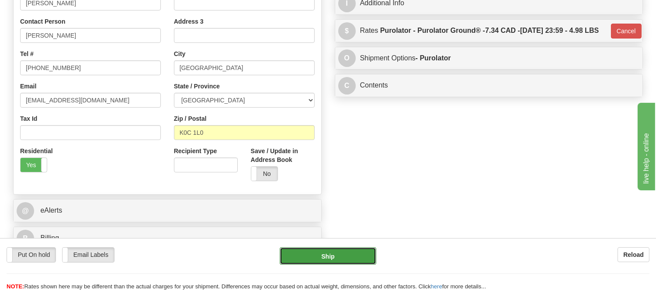
click at [362, 251] on button "Ship" at bounding box center [328, 255] width 96 height 17
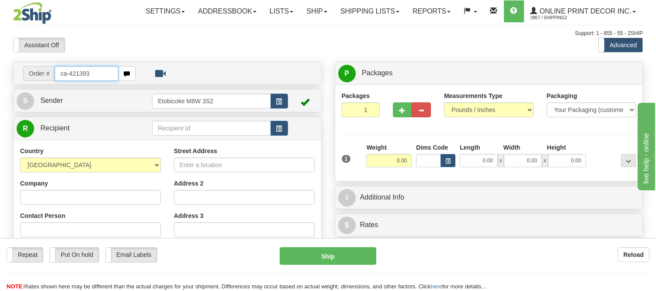
type input "ca-421393"
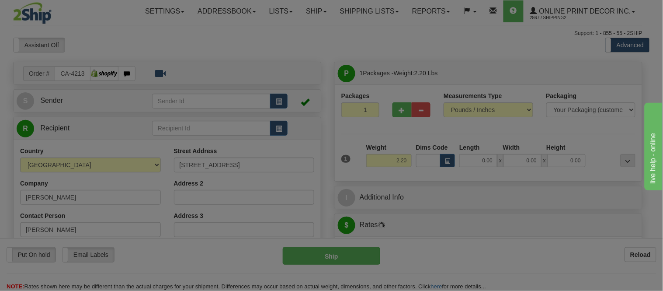
type input "NORQUAY"
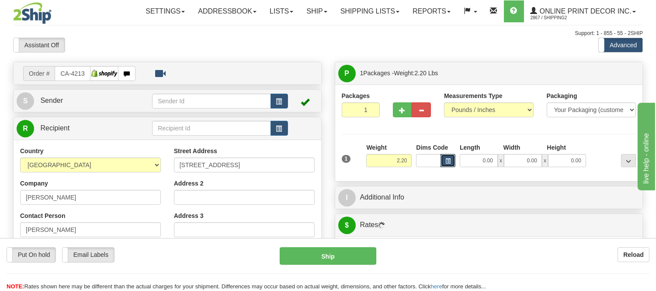
click at [450, 160] on span "button" at bounding box center [448, 161] width 5 height 5
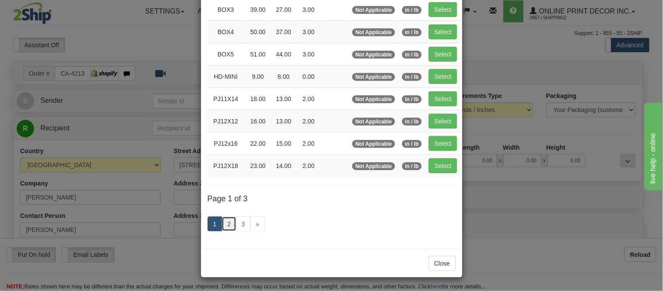
click at [227, 227] on link "2" at bounding box center [229, 223] width 15 height 15
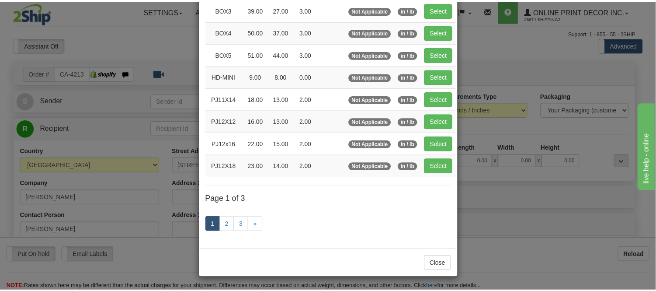
scroll to position [142, 0]
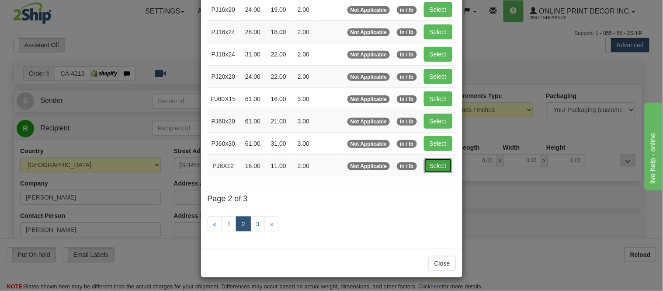
click at [424, 164] on button "Select" at bounding box center [438, 165] width 28 height 15
type input "PJ8X12"
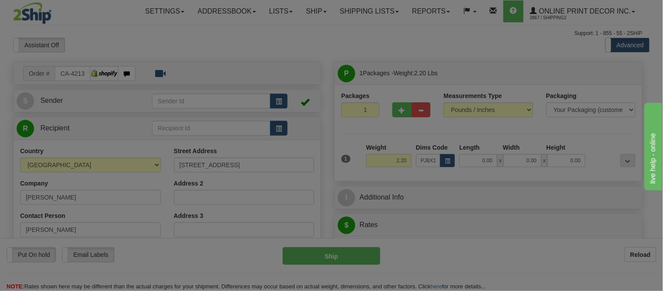
type input "16.00"
type input "11.00"
type input "2.00"
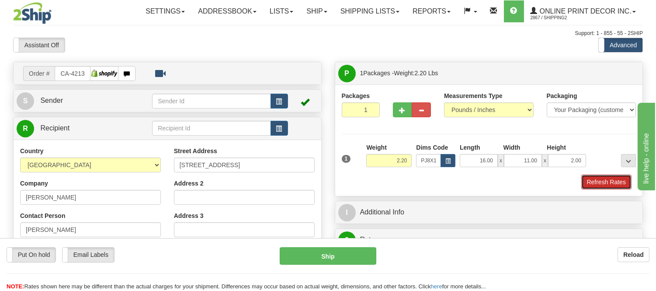
click at [617, 184] on button "Refresh Rates" at bounding box center [607, 181] width 50 height 15
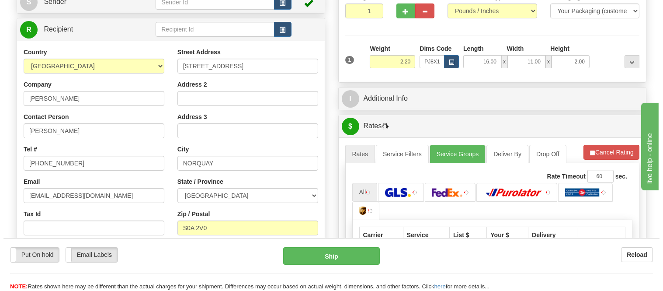
scroll to position [219, 0]
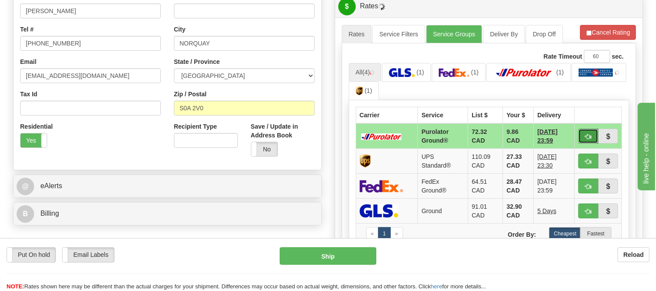
click at [580, 134] on button "button" at bounding box center [589, 136] width 20 height 15
click at [593, 77] on ul "All (4) (1) (1) (1) (1)" at bounding box center [489, 82] width 281 height 38
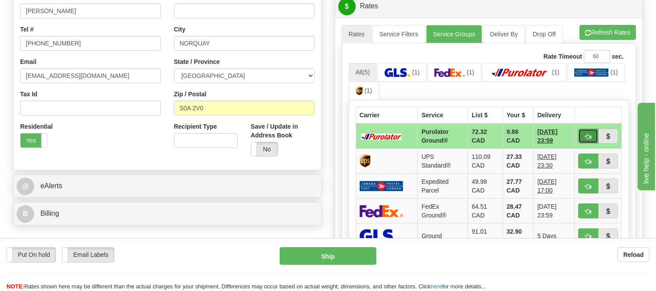
click at [588, 134] on span "button" at bounding box center [589, 137] width 6 height 6
type input "260"
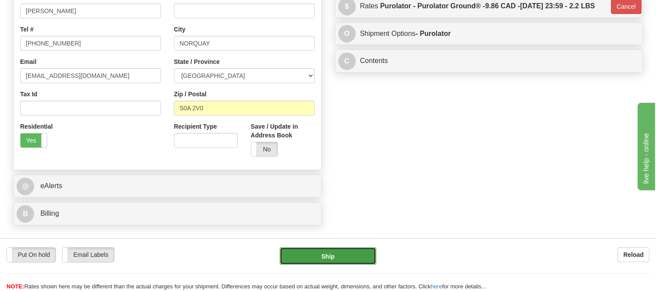
click at [312, 255] on button "Ship" at bounding box center [328, 255] width 96 height 17
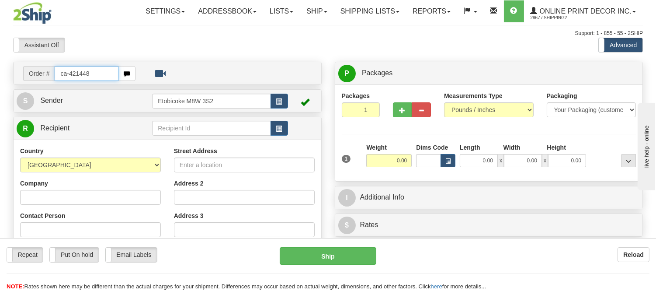
type input "ca-421448"
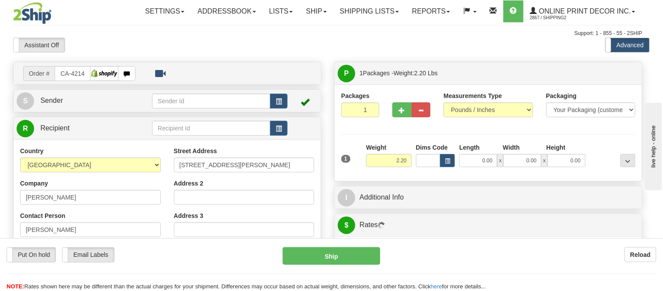
type input "FREDERICTON"
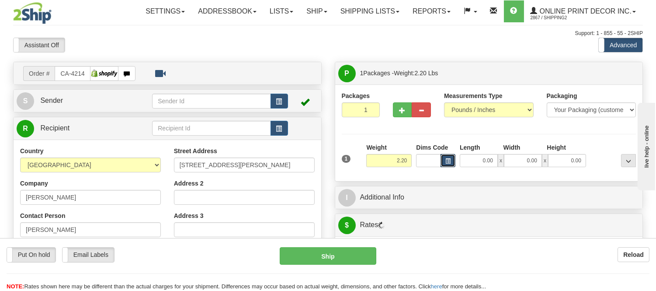
click at [453, 160] on button "button" at bounding box center [448, 160] width 15 height 13
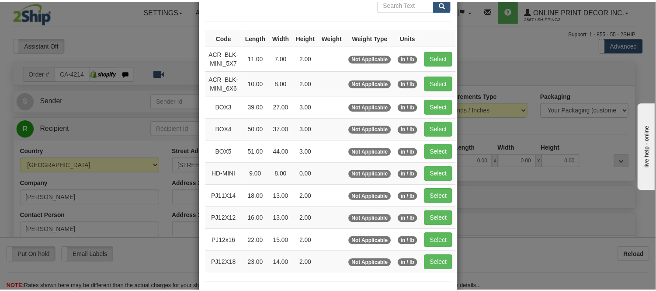
scroll to position [146, 0]
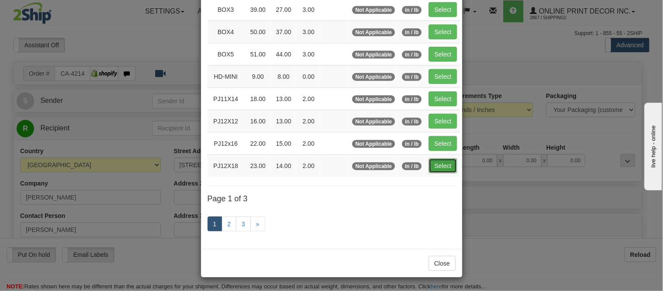
click at [439, 162] on button "Select" at bounding box center [443, 165] width 28 height 15
type input "PJ12X18"
type input "23.00"
type input "14.00"
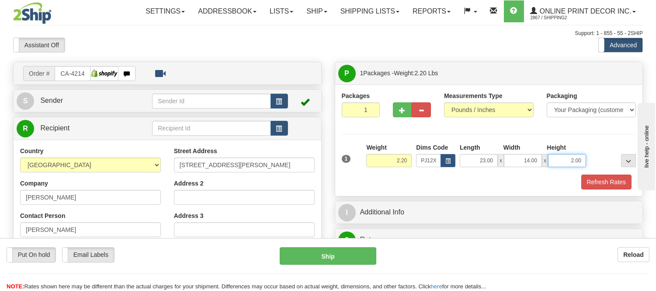
drag, startPoint x: 580, startPoint y: 160, endPoint x: 545, endPoint y: 163, distance: 34.7
click at [545, 163] on div "23.00 x 14.00 x 2.00" at bounding box center [523, 160] width 126 height 13
click button "Delete" at bounding box center [0, 0] width 0 height 0
type input "4.00"
click at [614, 178] on button "Refresh Rates" at bounding box center [607, 181] width 50 height 15
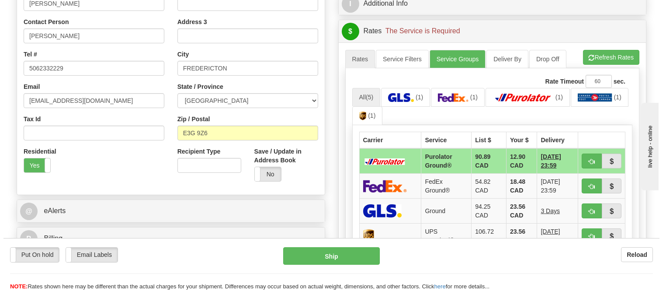
scroll to position [194, 0]
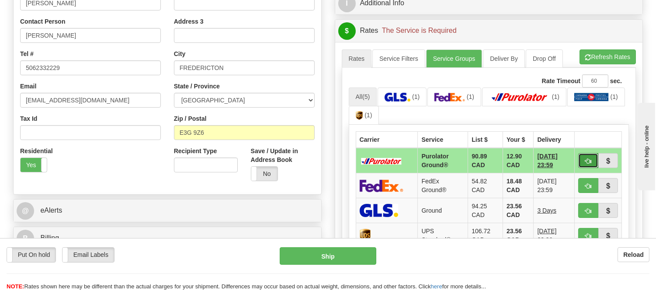
click at [587, 158] on span "button" at bounding box center [589, 161] width 6 height 6
type input "260"
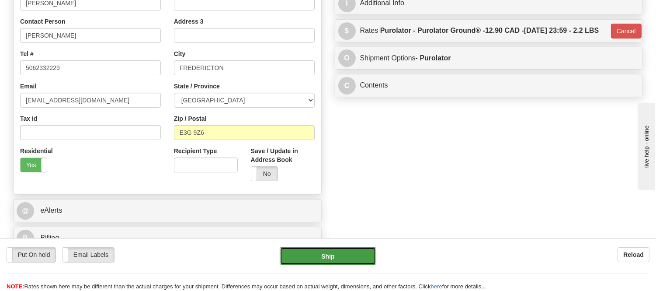
click at [356, 249] on button "Ship" at bounding box center [328, 255] width 96 height 17
